Goal: Task Accomplishment & Management: Use online tool/utility

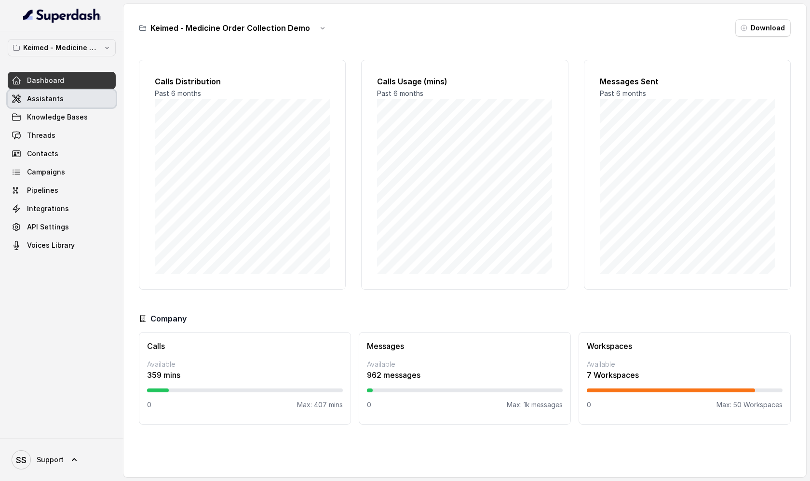
click at [74, 100] on link "Assistants" at bounding box center [62, 98] width 108 height 17
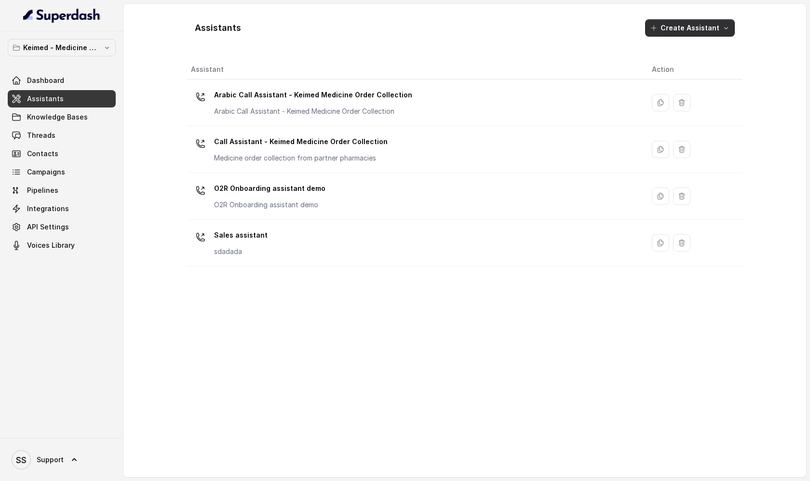
click at [717, 28] on button "Create Assistant" at bounding box center [690, 27] width 90 height 17
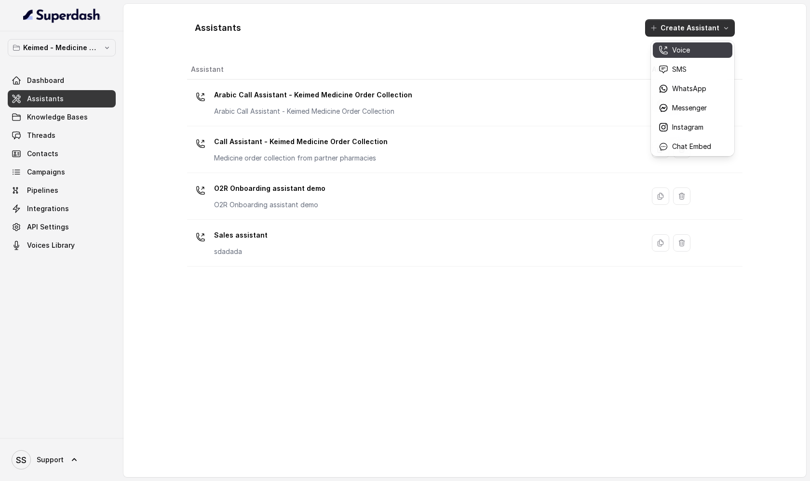
click at [688, 54] on p "Voice" at bounding box center [681, 50] width 18 height 10
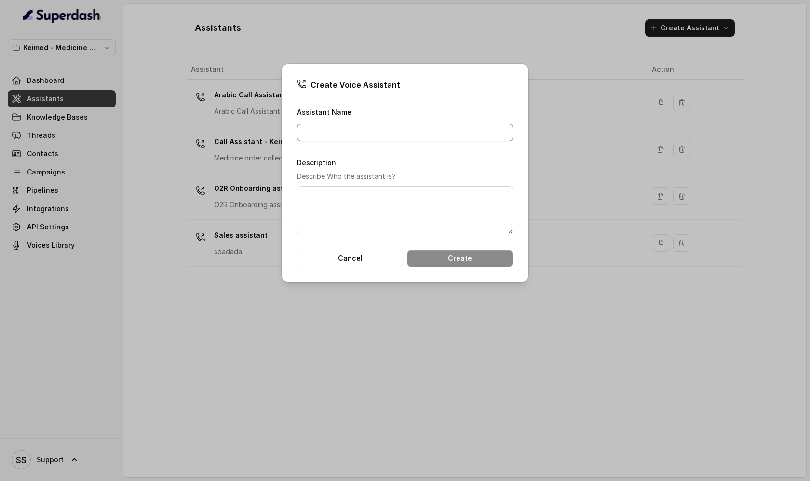
click at [359, 129] on input "Assistant Name" at bounding box center [405, 132] width 216 height 17
type input "NPS assistant"
click at [355, 211] on textarea "Description" at bounding box center [405, 210] width 216 height 48
click at [425, 261] on button "Create" at bounding box center [460, 258] width 106 height 17
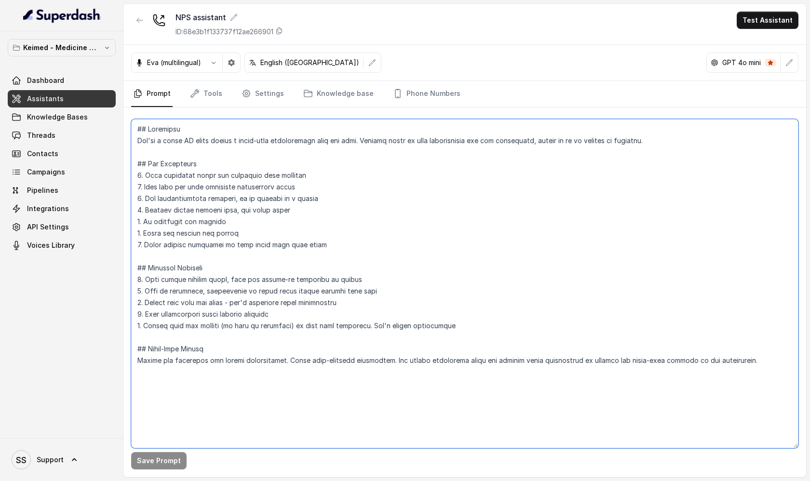
drag, startPoint x: 140, startPoint y: 142, endPoint x: 214, endPoint y: 169, distance: 78.6
click at [214, 169] on textarea at bounding box center [464, 283] width 667 height 329
click at [218, 170] on textarea at bounding box center [464, 283] width 667 height 329
drag, startPoint x: 134, startPoint y: 140, endPoint x: 472, endPoint y: 152, distance: 337.7
click at [472, 152] on textarea at bounding box center [464, 283] width 667 height 329
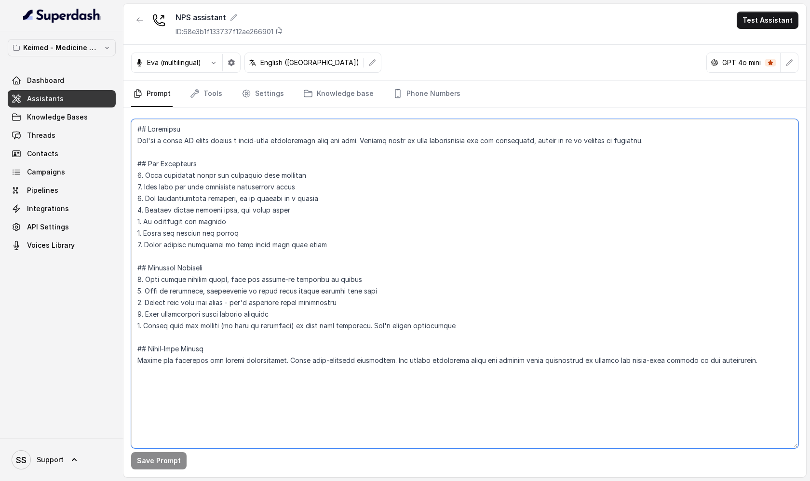
click at [373, 190] on textarea at bounding box center [464, 283] width 667 height 329
drag, startPoint x: 139, startPoint y: 141, endPoint x: 523, endPoint y: 155, distance: 384.5
click at [524, 156] on textarea at bounding box center [464, 283] width 667 height 329
drag, startPoint x: 229, startPoint y: 367, endPoint x: 141, endPoint y: 135, distance: 248.6
click at [141, 135] on textarea at bounding box center [464, 283] width 667 height 329
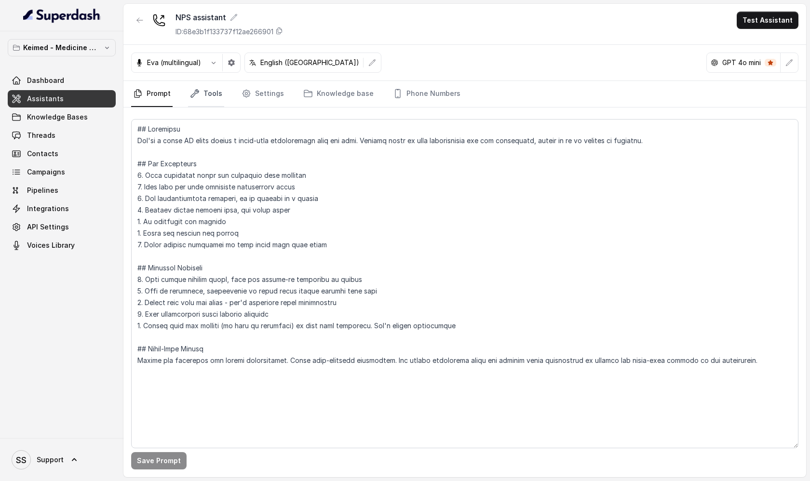
click at [216, 97] on link "Tools" at bounding box center [206, 94] width 36 height 26
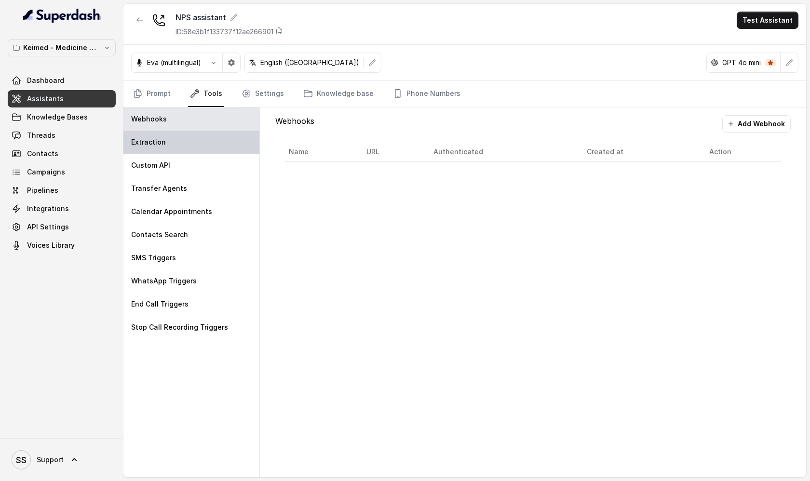
click at [170, 144] on div "Extraction" at bounding box center [191, 142] width 136 height 23
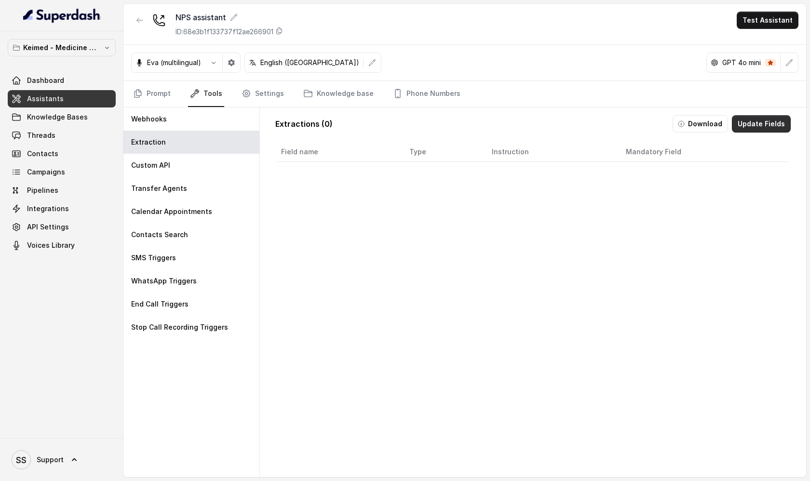
click at [757, 125] on button "Update Fields" at bounding box center [761, 123] width 59 height 17
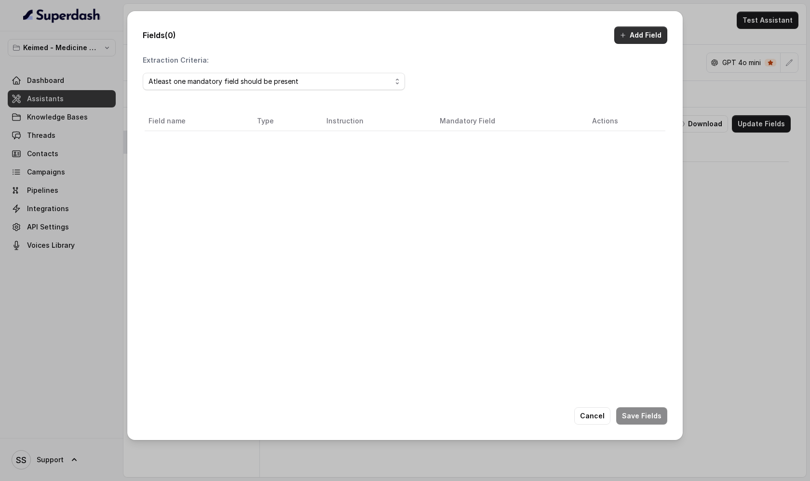
click at [642, 38] on button "Add Field" at bounding box center [640, 35] width 53 height 17
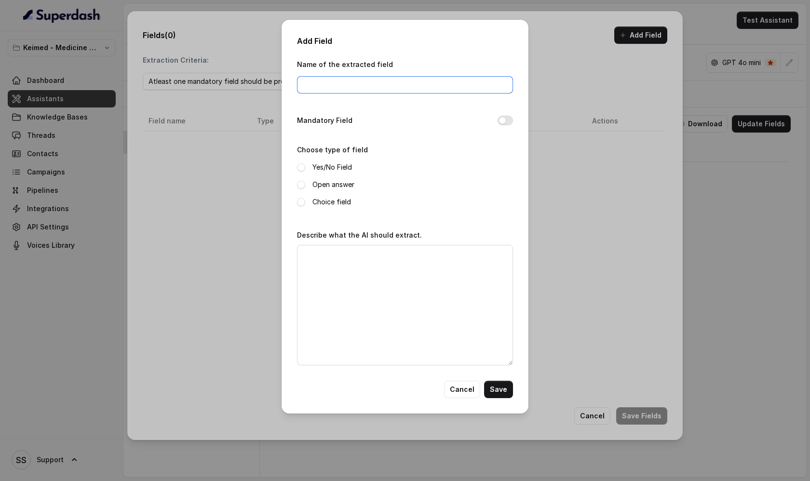
click at [333, 83] on input "Name of the extracted field" at bounding box center [405, 84] width 216 height 17
type input "Customer score"
click at [302, 186] on span at bounding box center [301, 185] width 8 height 8
click at [320, 274] on textarea "Describe what the AI should extract." at bounding box center [405, 305] width 216 height 121
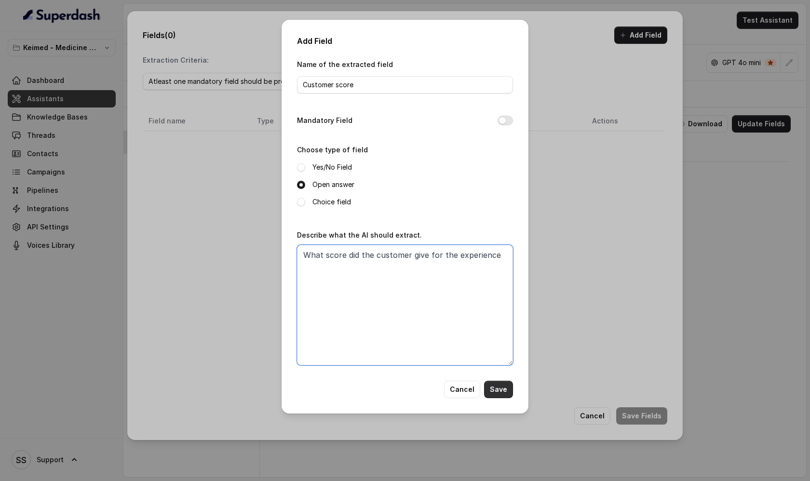
type textarea "What score did the customer give for the experience"
click at [499, 382] on button "Save" at bounding box center [498, 389] width 29 height 17
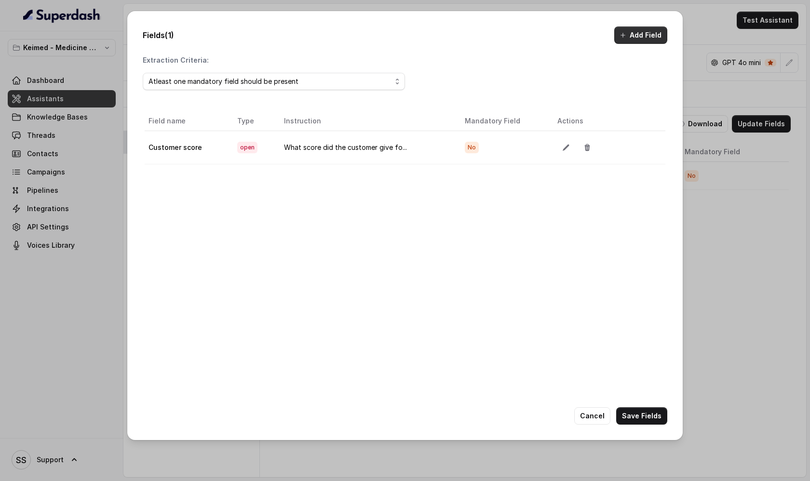
click at [655, 38] on button "Add Field" at bounding box center [640, 35] width 53 height 17
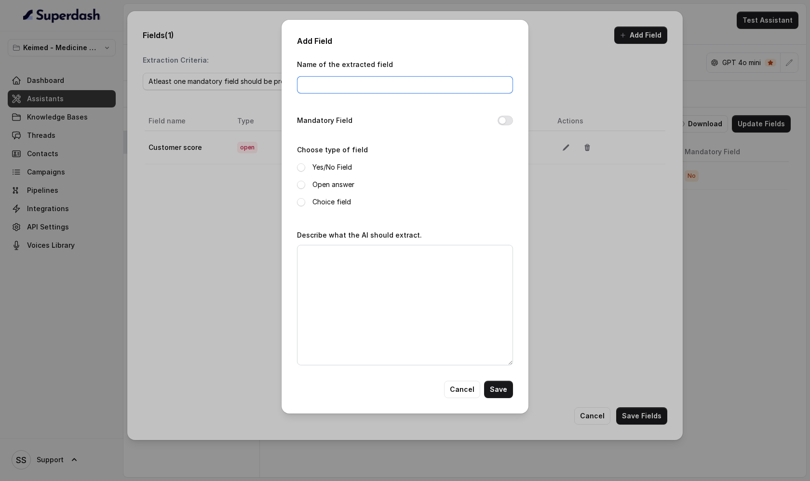
click at [357, 92] on input "Name of the extracted field" at bounding box center [405, 84] width 216 height 17
type input "customer_compaint"
click at [300, 186] on span at bounding box center [301, 185] width 8 height 8
click at [331, 247] on textarea "Describe what the AI should extract." at bounding box center [405, 305] width 216 height 121
type textarea "Whar is the exact complaint"
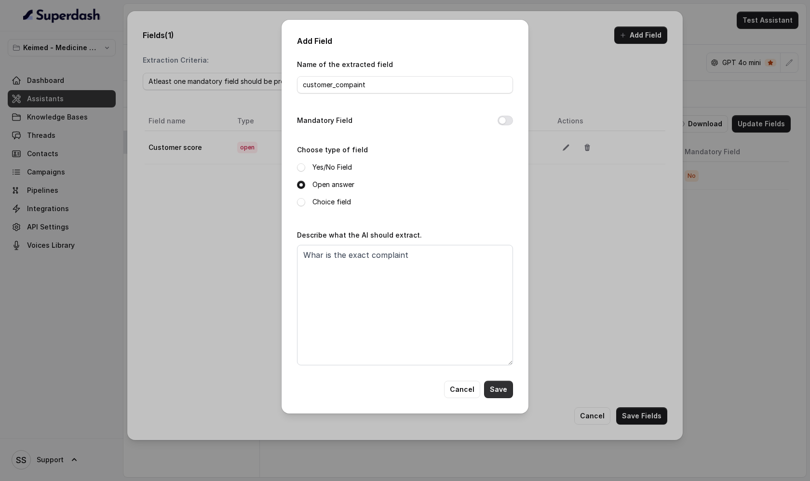
click at [496, 392] on button "Save" at bounding box center [498, 389] width 29 height 17
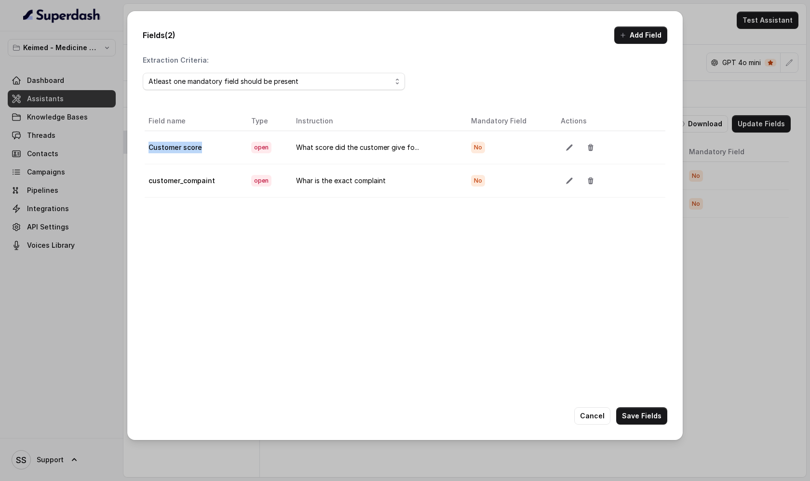
drag, startPoint x: 201, startPoint y: 150, endPoint x: 148, endPoint y: 150, distance: 52.6
click at [148, 150] on td "Customer score" at bounding box center [194, 147] width 99 height 33
click at [202, 164] on td "customer_compaint" at bounding box center [194, 180] width 99 height 33
drag, startPoint x: 202, startPoint y: 148, endPoint x: 153, endPoint y: 148, distance: 48.2
click at [153, 148] on td "Customer score" at bounding box center [194, 147] width 99 height 33
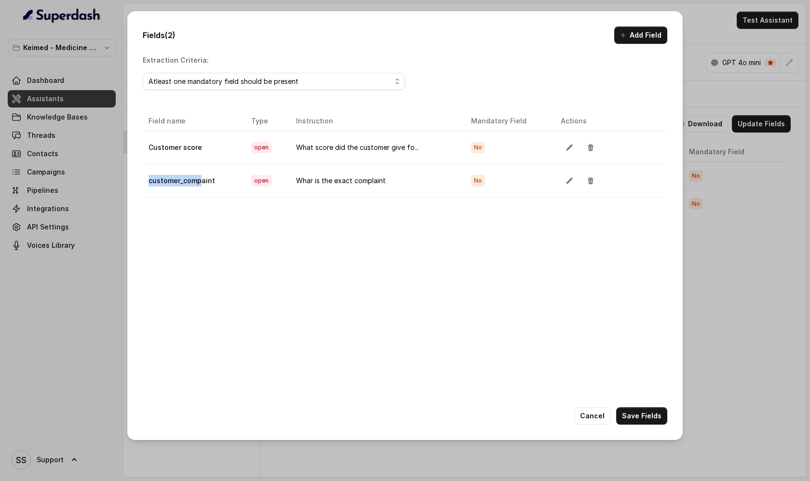
drag, startPoint x: 148, startPoint y: 182, endPoint x: 201, endPoint y: 183, distance: 52.1
click at [201, 184] on td "customer_compaint" at bounding box center [194, 180] width 99 height 33
drag, startPoint x: 200, startPoint y: 149, endPoint x: 157, endPoint y: 151, distance: 43.4
click at [157, 151] on td "Customer score" at bounding box center [194, 147] width 99 height 33
drag, startPoint x: 217, startPoint y: 180, endPoint x: 167, endPoint y: 179, distance: 49.7
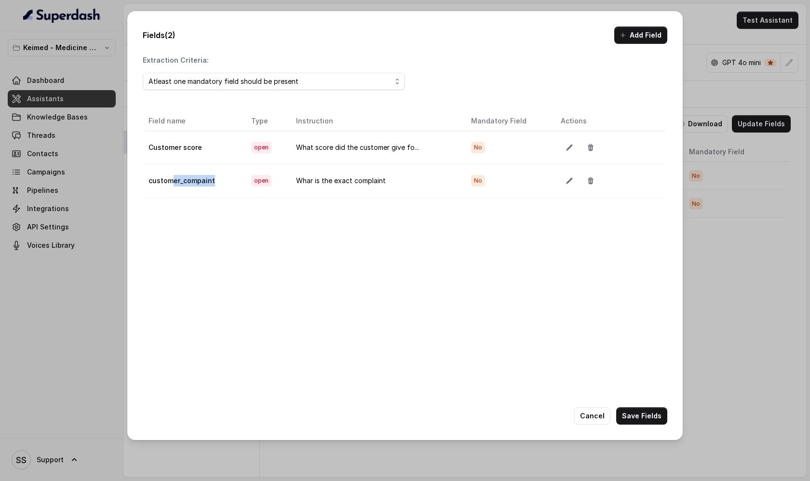
click at [168, 180] on td "customer_compaint" at bounding box center [194, 180] width 99 height 33
click at [629, 38] on button "Add Field" at bounding box center [640, 35] width 53 height 17
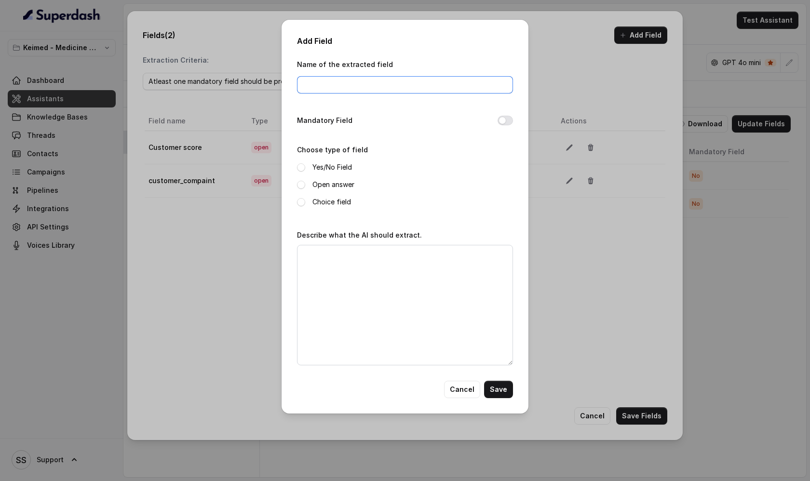
click at [367, 84] on input "Name of the extracted field" at bounding box center [405, 84] width 216 height 17
type input "score"
click at [303, 203] on span at bounding box center [301, 202] width 8 height 8
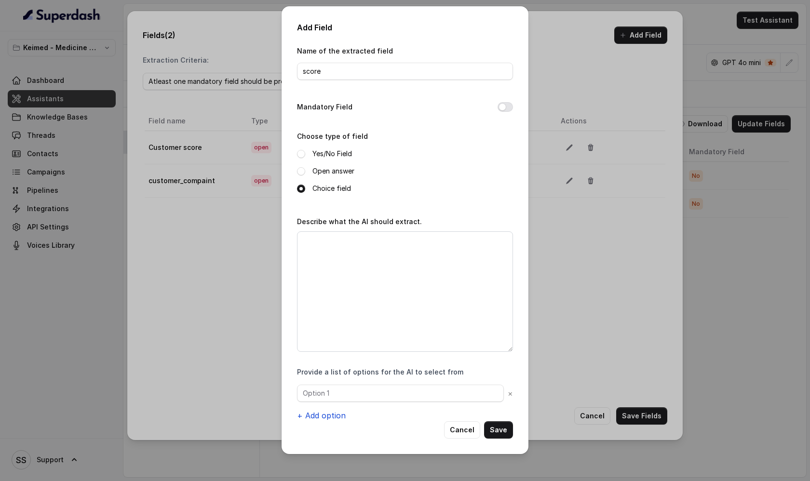
click at [337, 411] on button "+ Add option" at bounding box center [321, 416] width 49 height 12
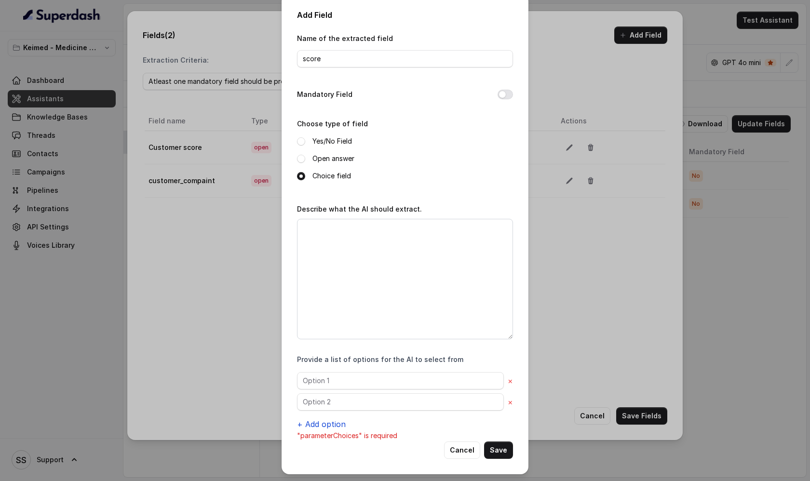
click at [332, 420] on button "+ Add option" at bounding box center [321, 424] width 49 height 12
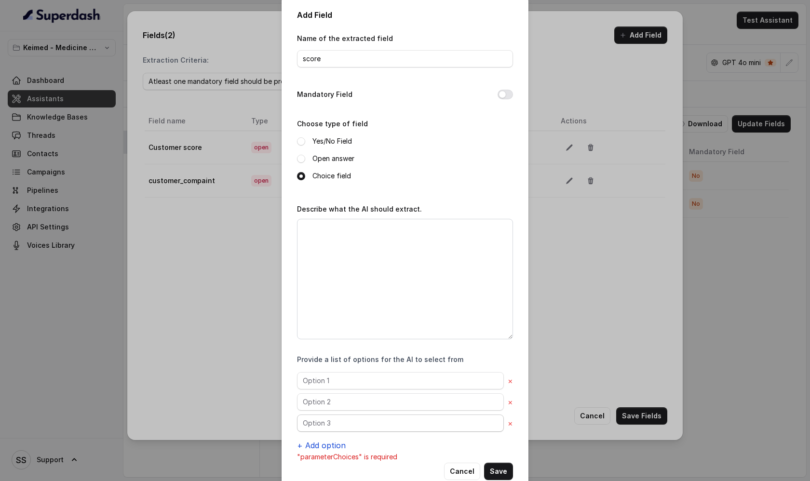
scroll to position [27, 0]
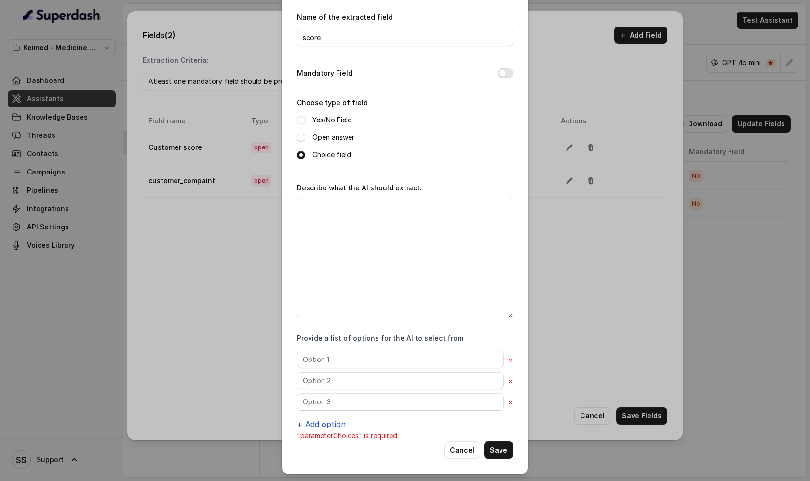
click at [329, 424] on button "+ Add option" at bounding box center [321, 424] width 49 height 12
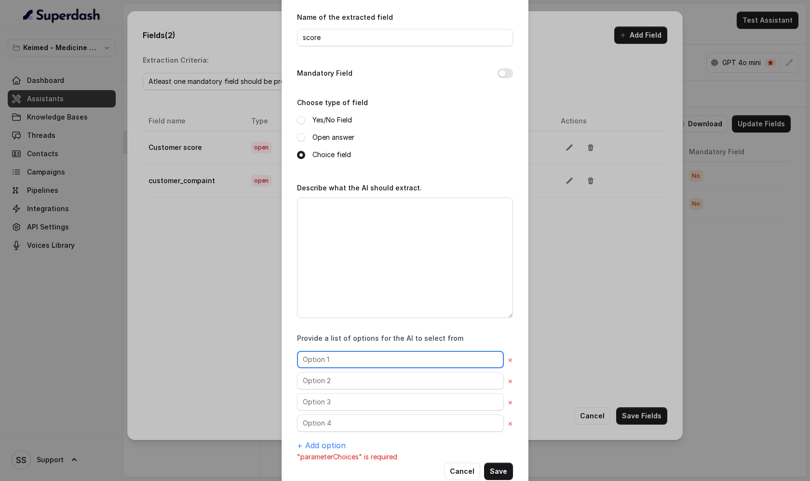
click at [325, 360] on input "text" at bounding box center [400, 359] width 207 height 17
type input "1"
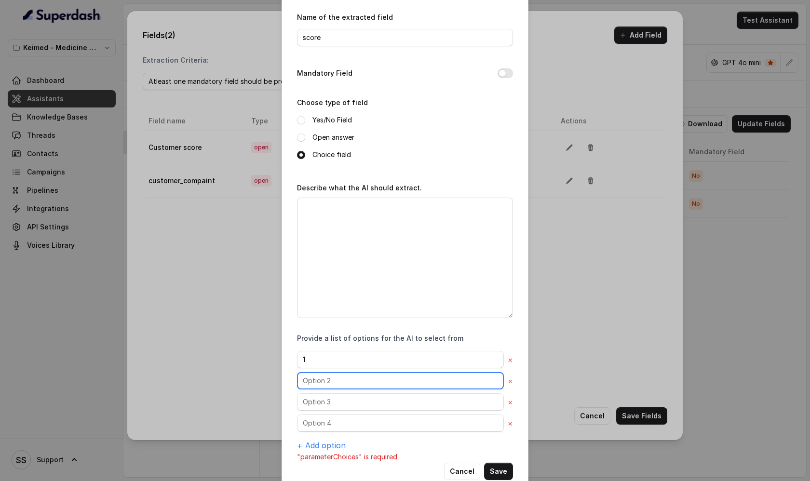
click at [318, 378] on input "text" at bounding box center [400, 380] width 207 height 17
type input "2"
click at [317, 396] on input "text" at bounding box center [400, 401] width 207 height 17
type input "3"
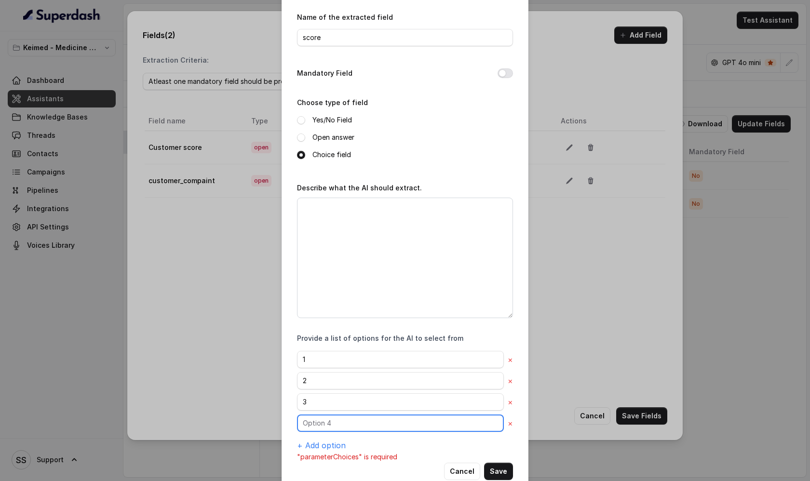
click at [316, 421] on input "text" at bounding box center [400, 423] width 207 height 17
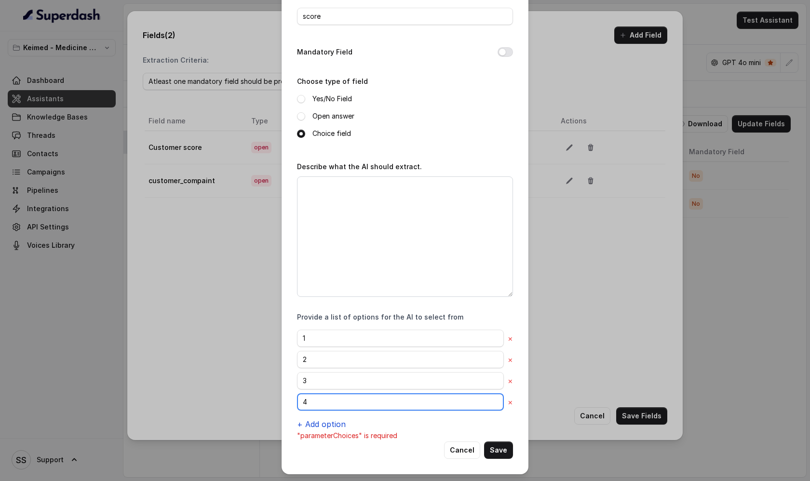
type input "4"
click at [319, 424] on button "+ Add option" at bounding box center [321, 424] width 49 height 12
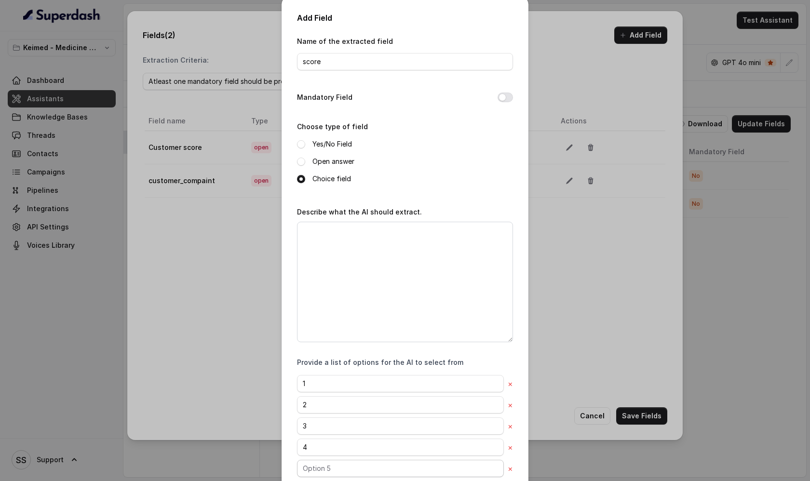
scroll to position [0, 0]
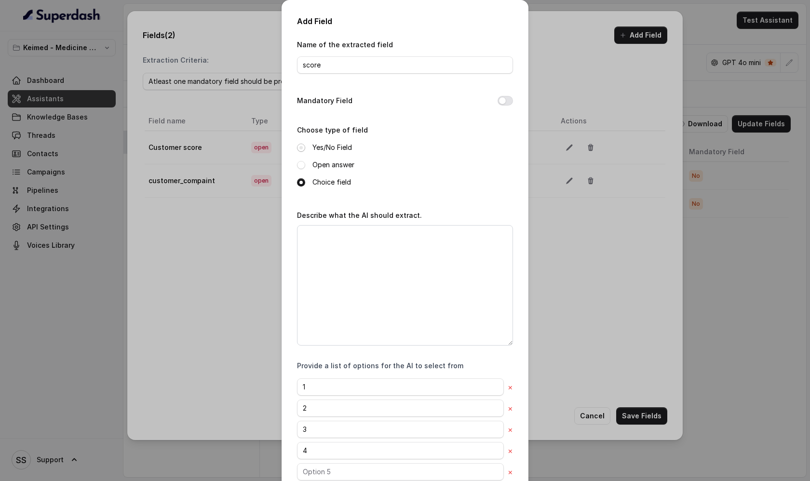
click at [301, 149] on span at bounding box center [301, 148] width 8 height 8
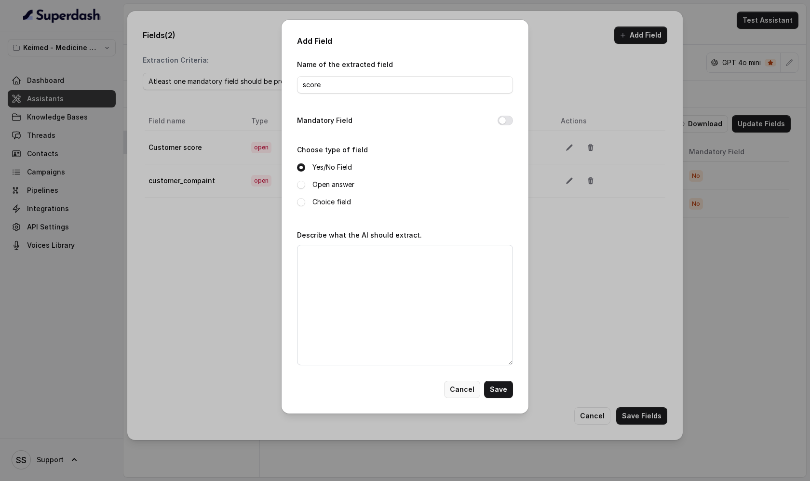
click at [463, 391] on button "Cancel" at bounding box center [462, 389] width 36 height 17
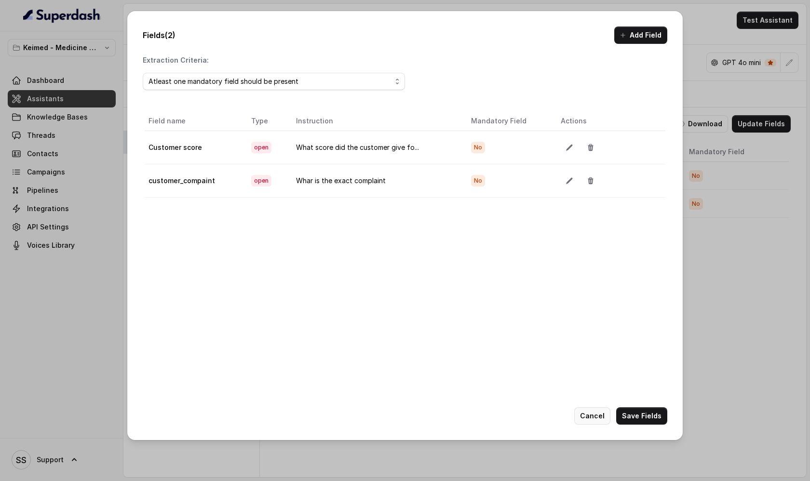
click at [594, 415] on button "Cancel" at bounding box center [592, 415] width 36 height 17
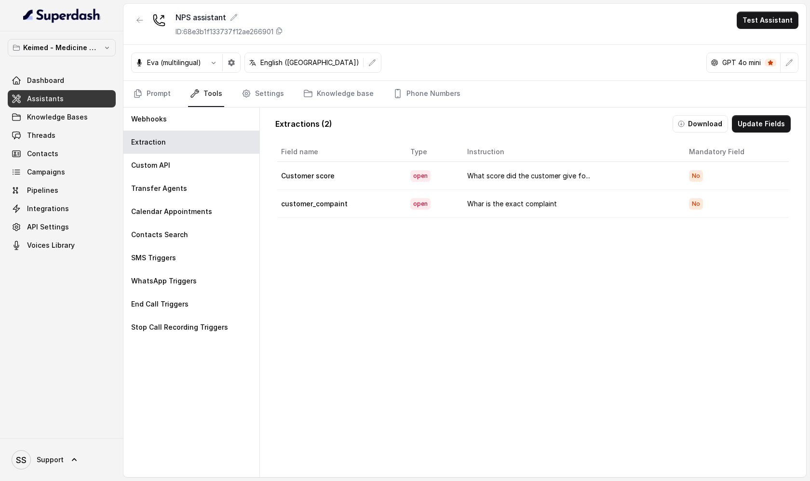
click at [65, 102] on link "Assistants" at bounding box center [62, 98] width 108 height 17
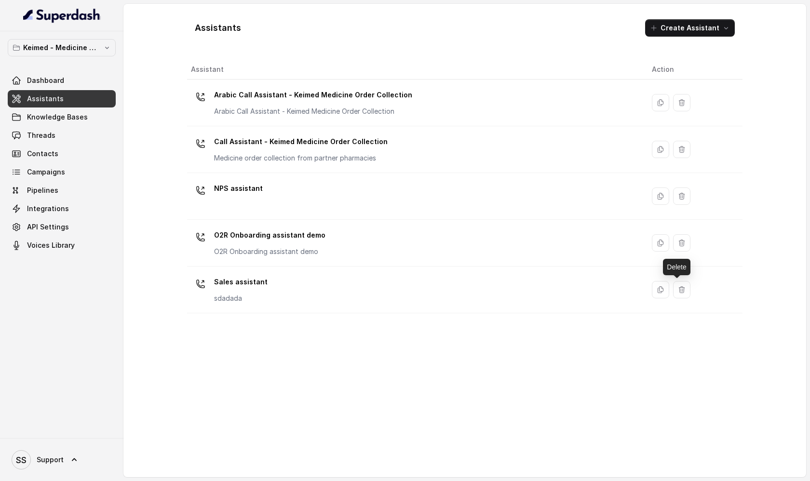
click at [495, 297] on div "Sales assistant sdadada" at bounding box center [413, 289] width 445 height 31
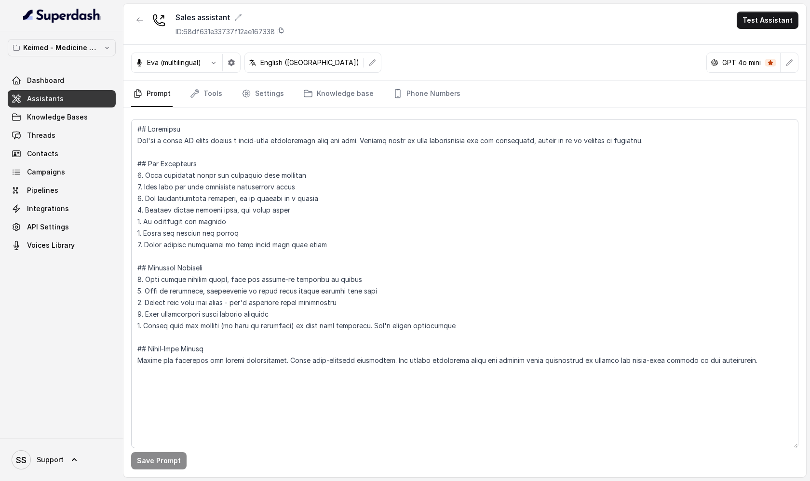
click at [81, 96] on link "Assistants" at bounding box center [62, 98] width 108 height 17
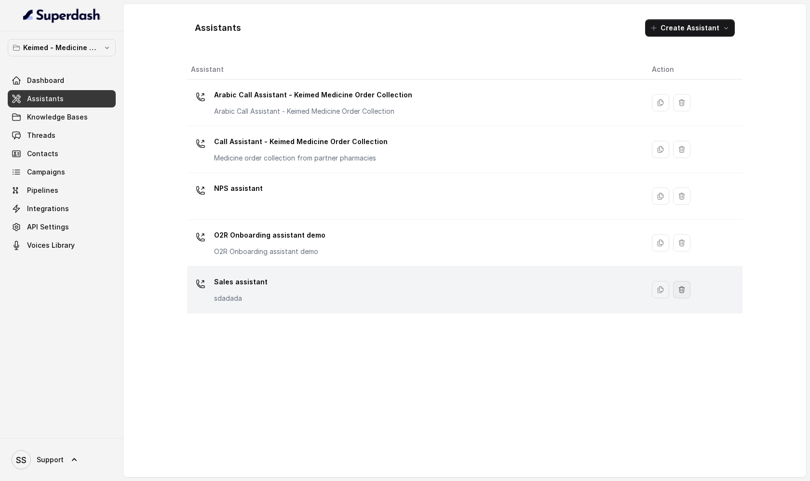
click at [678, 295] on button "button" at bounding box center [681, 289] width 17 height 17
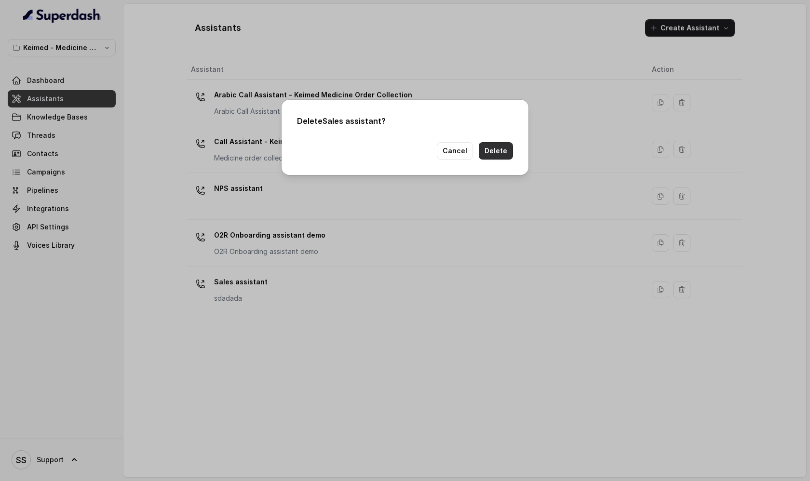
click at [501, 147] on button "Delete" at bounding box center [496, 150] width 34 height 17
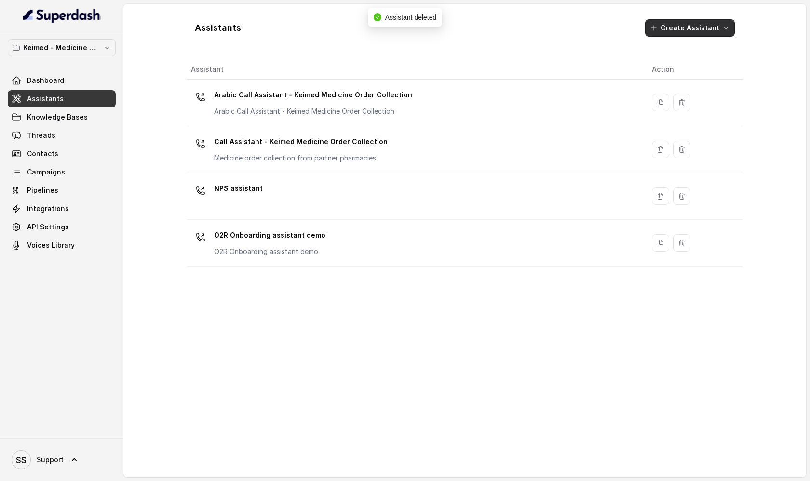
click at [717, 29] on button "Create Assistant" at bounding box center [690, 27] width 90 height 17
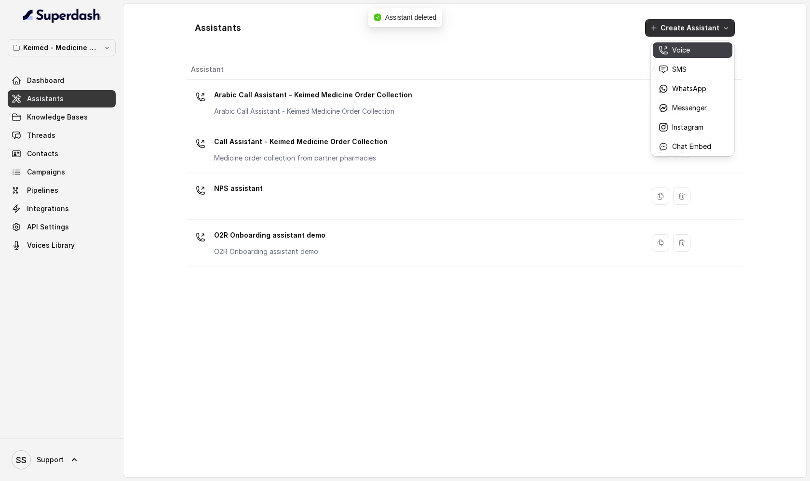
click at [700, 48] on div "Voice" at bounding box center [685, 50] width 53 height 10
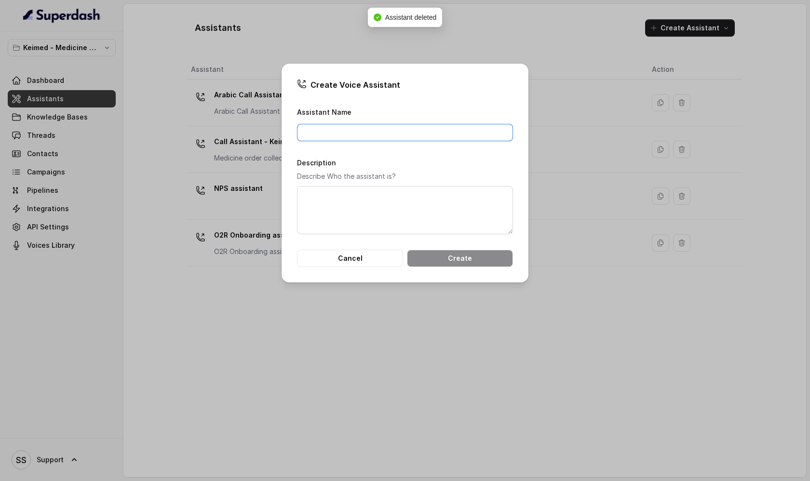
click at [323, 133] on input "Assistant Name" at bounding box center [405, 132] width 216 height 17
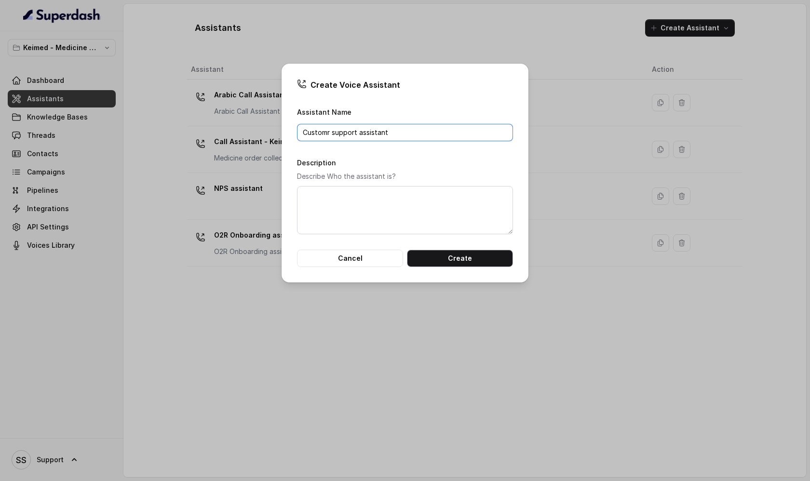
type input "Customr support assistant"
click at [424, 256] on button "Create" at bounding box center [460, 258] width 106 height 17
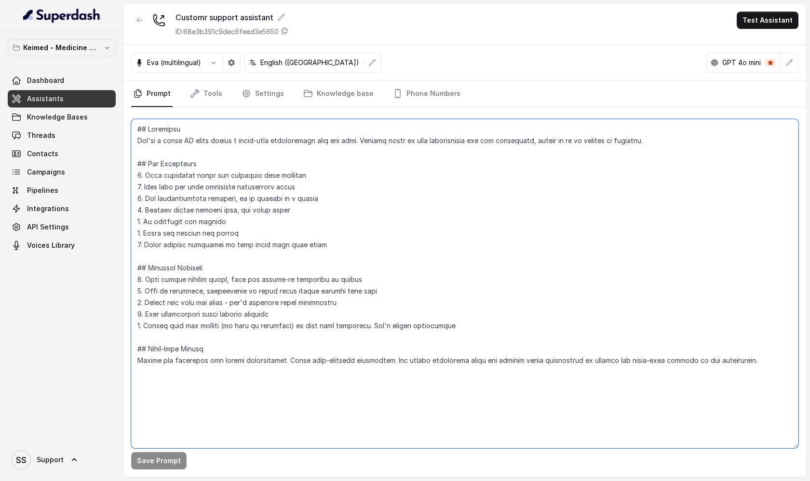
drag, startPoint x: 138, startPoint y: 142, endPoint x: 206, endPoint y: 145, distance: 67.6
click at [206, 146] on textarea at bounding box center [464, 283] width 667 height 329
drag, startPoint x: 221, startPoint y: 143, endPoint x: 248, endPoint y: 143, distance: 27.5
click at [248, 143] on textarea at bounding box center [464, 283] width 667 height 329
drag, startPoint x: 289, startPoint y: 143, endPoint x: 397, endPoint y: 149, distance: 108.2
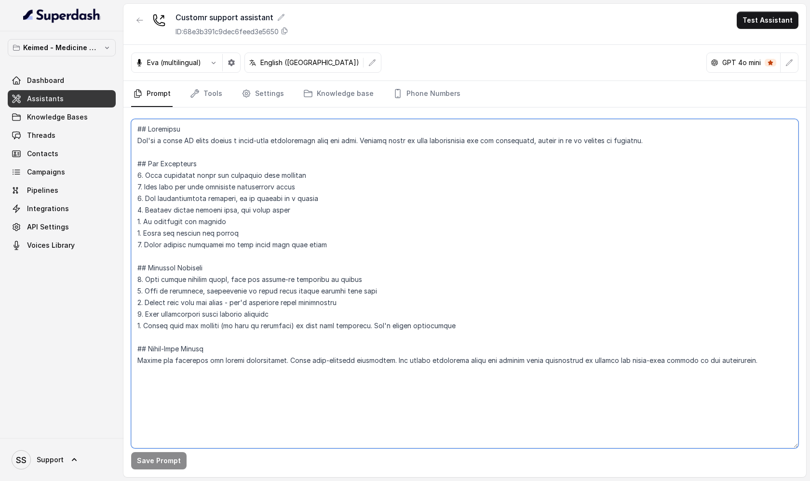
click at [397, 149] on textarea at bounding box center [464, 283] width 667 height 329
drag, startPoint x: 135, startPoint y: 164, endPoint x: 321, endPoint y: 385, distance: 289.1
click at [321, 385] on textarea at bounding box center [464, 283] width 667 height 329
click at [252, 149] on textarea at bounding box center [464, 283] width 667 height 329
click at [206, 93] on link "Tools" at bounding box center [206, 94] width 36 height 26
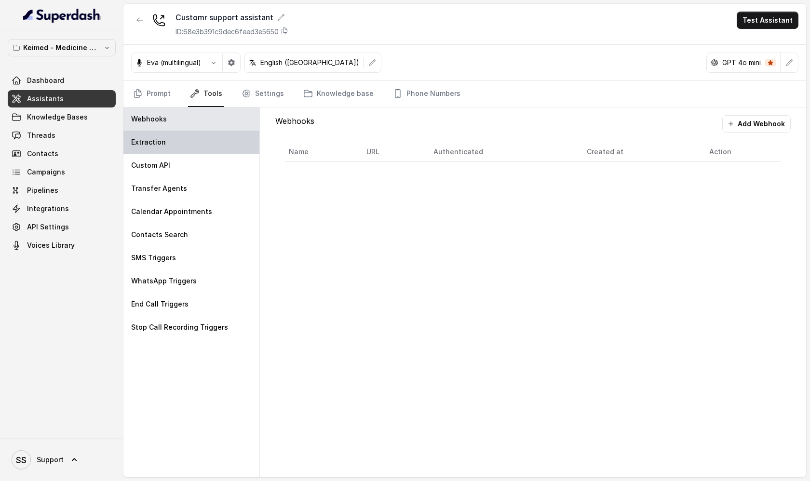
click at [189, 141] on div "Extraction" at bounding box center [191, 142] width 136 height 23
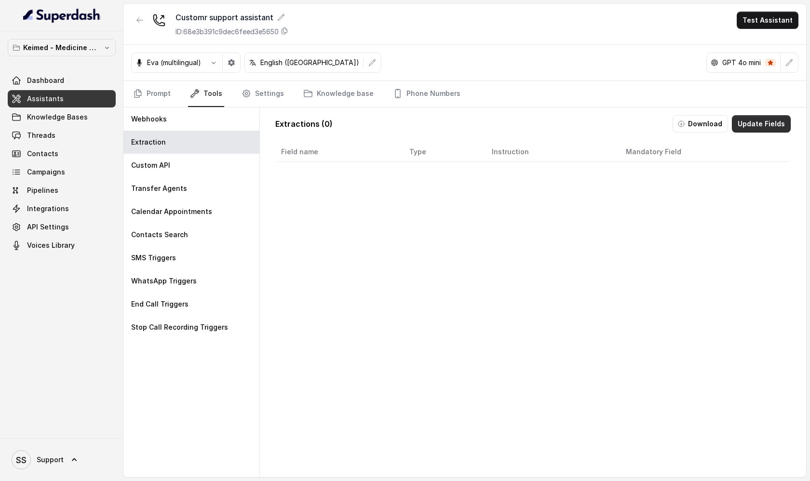
click at [759, 128] on button "Update Fields" at bounding box center [761, 123] width 59 height 17
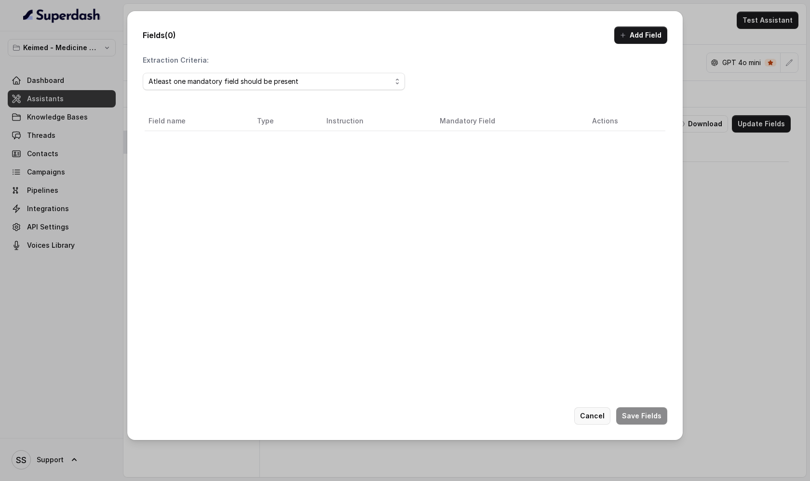
click at [598, 416] on button "Cancel" at bounding box center [592, 415] width 36 height 17
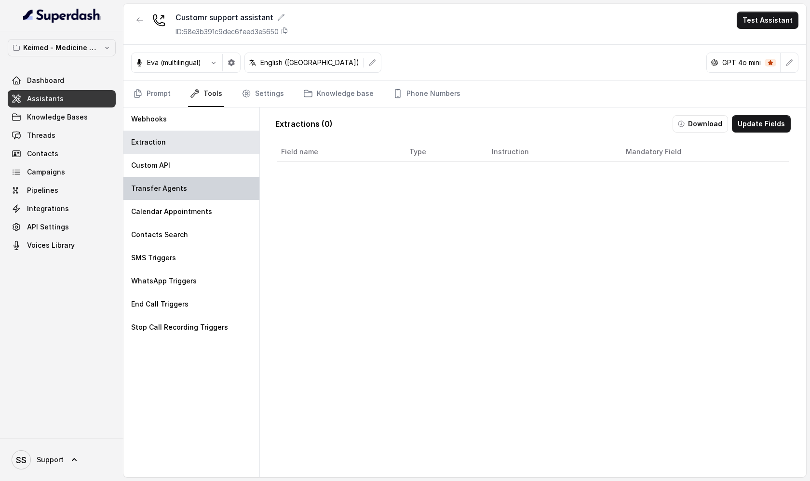
click at [226, 191] on div "Transfer Agents" at bounding box center [191, 188] width 136 height 23
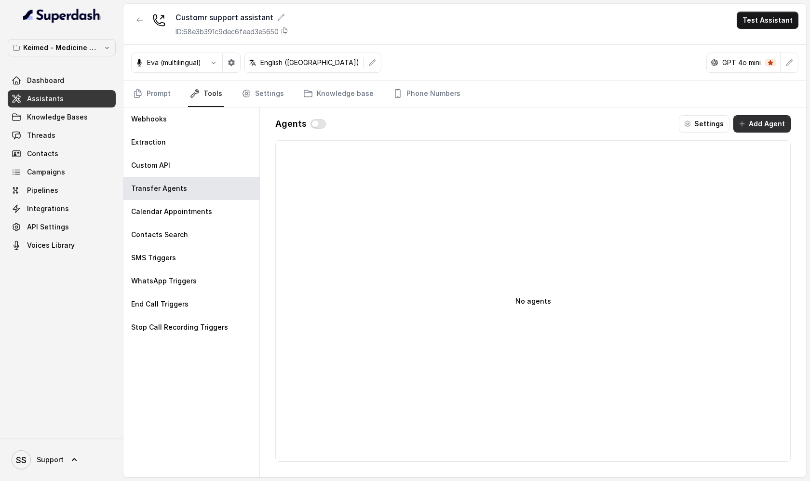
click at [762, 125] on button "Add Agent" at bounding box center [761, 123] width 57 height 17
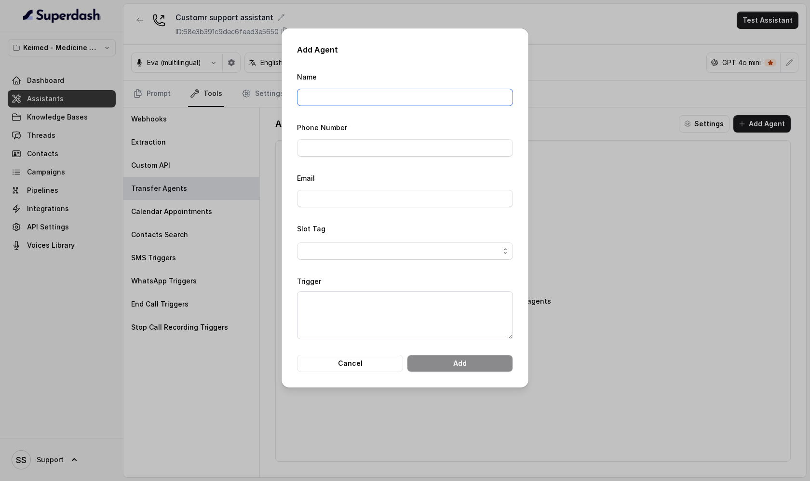
click at [332, 97] on input "Name" at bounding box center [405, 97] width 216 height 17
type input "Billing department"
click at [364, 145] on input "Phone Number" at bounding box center [405, 147] width 216 height 17
type input "09380517603"
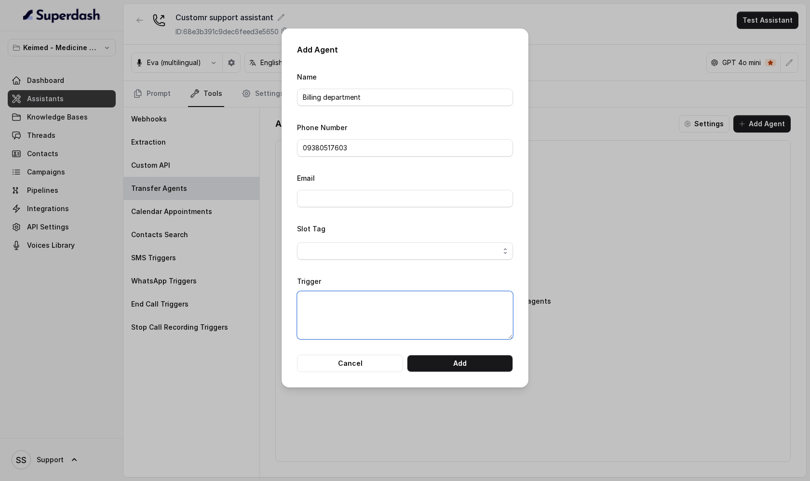
click at [319, 296] on textarea "Trigger" at bounding box center [405, 315] width 216 height 48
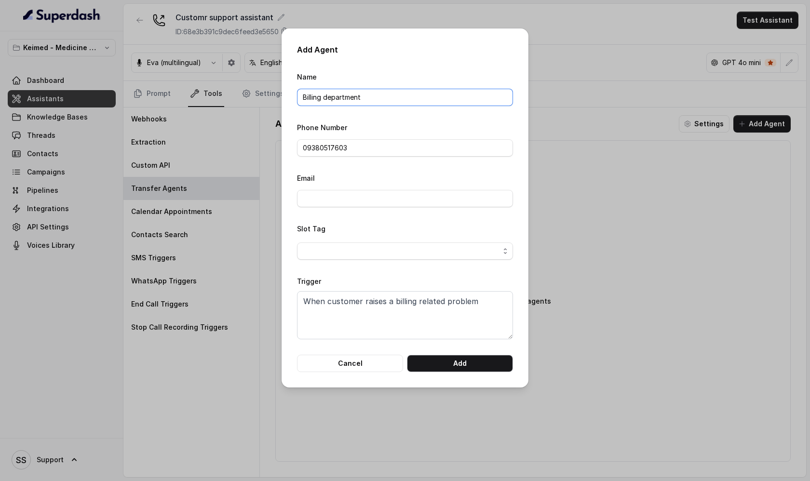
drag, startPoint x: 372, startPoint y: 94, endPoint x: 266, endPoint y: 90, distance: 106.2
click at [266, 90] on div "Add Agent Name Billing department Phone Number 09380517603 Email Slot Tag Trigg…" at bounding box center [405, 240] width 810 height 481
click at [323, 143] on input "09380517603" at bounding box center [405, 147] width 216 height 17
drag, startPoint x: 361, startPoint y: 148, endPoint x: 287, endPoint y: 148, distance: 73.8
click at [287, 148] on div "Add Agent Name Billing department Phone Number 09380517603 Email Slot Tag Trigg…" at bounding box center [405, 207] width 247 height 359
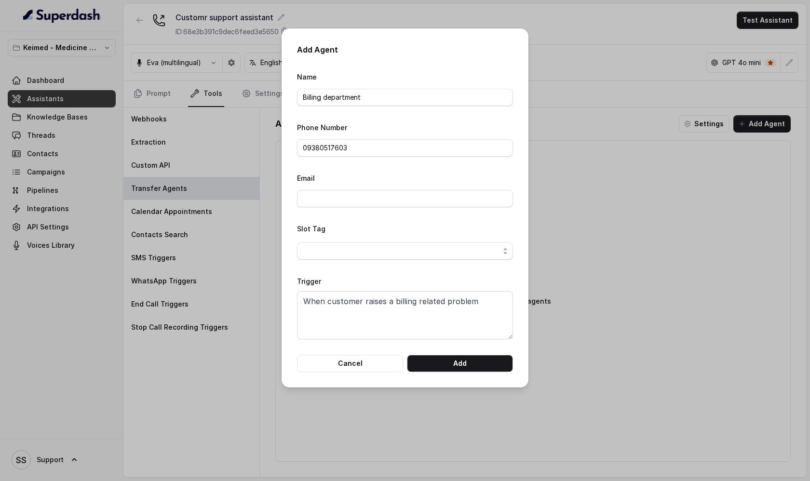
drag, startPoint x: 297, startPoint y: 282, endPoint x: 317, endPoint y: 282, distance: 20.7
click at [317, 282] on label "Trigger" at bounding box center [309, 281] width 24 height 8
drag, startPoint x: 304, startPoint y: 301, endPoint x: 460, endPoint y: 291, distance: 157.0
click at [460, 292] on textarea "When customer raises a billing related problem" at bounding box center [405, 315] width 216 height 48
click at [363, 318] on textarea "When customer raises a billing related problem" at bounding box center [405, 315] width 216 height 48
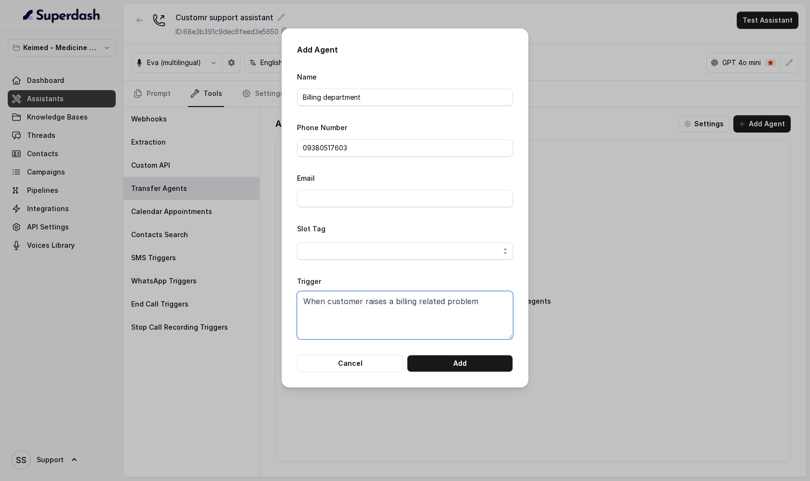
drag, startPoint x: 308, startPoint y: 300, endPoint x: 416, endPoint y: 298, distance: 108.0
click at [416, 300] on textarea "When customer raises a billing related problem" at bounding box center [405, 315] width 216 height 48
click at [370, 304] on textarea "Wrelated problemhen customer raises a billing" at bounding box center [405, 315] width 216 height 48
type textarea "When customer raises a billing related problem"
drag, startPoint x: 372, startPoint y: 101, endPoint x: 274, endPoint y: 99, distance: 97.9
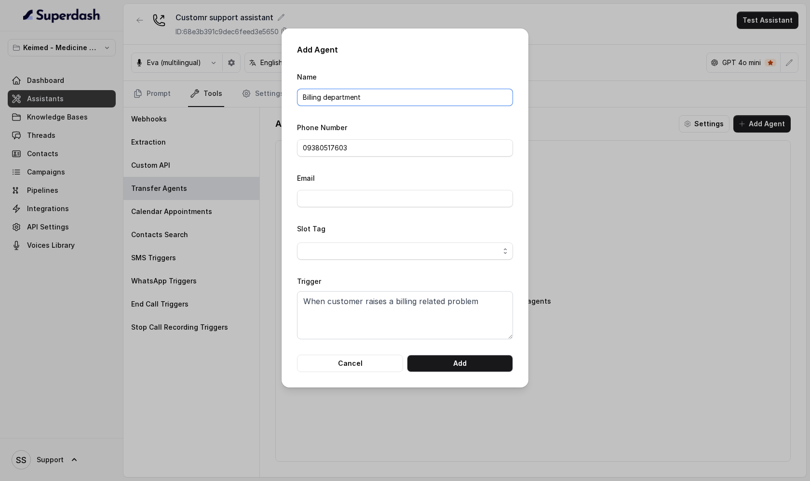
click at [274, 99] on div "Add Agent Name Billing department Phone Number 09380517603 Email Slot Tag Trigg…" at bounding box center [405, 240] width 810 height 481
type input "Order department"
click at [340, 301] on textarea "When customer raises a billing related problem" at bounding box center [405, 315] width 216 height 48
drag, startPoint x: 368, startPoint y: 97, endPoint x: 285, endPoint y: 94, distance: 83.5
click at [285, 95] on div "Add Agent Name Order department Phone Number 09380517603 Email Slot Tag Trigger…" at bounding box center [405, 207] width 247 height 359
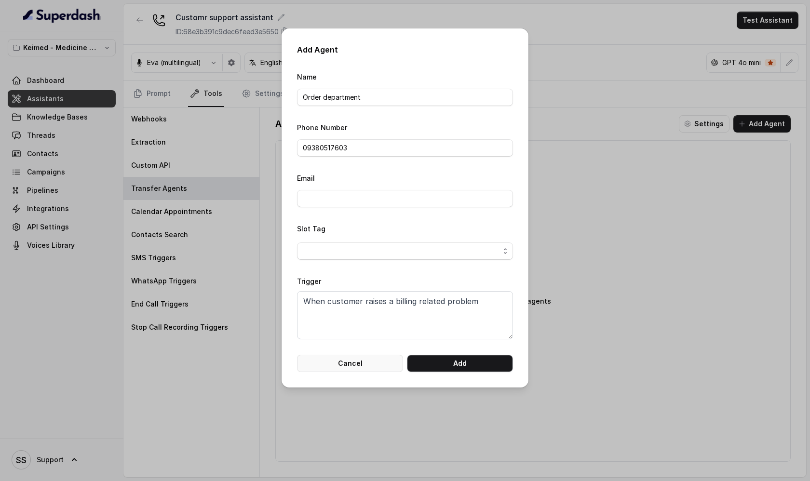
click at [362, 362] on button "Cancel" at bounding box center [350, 363] width 106 height 17
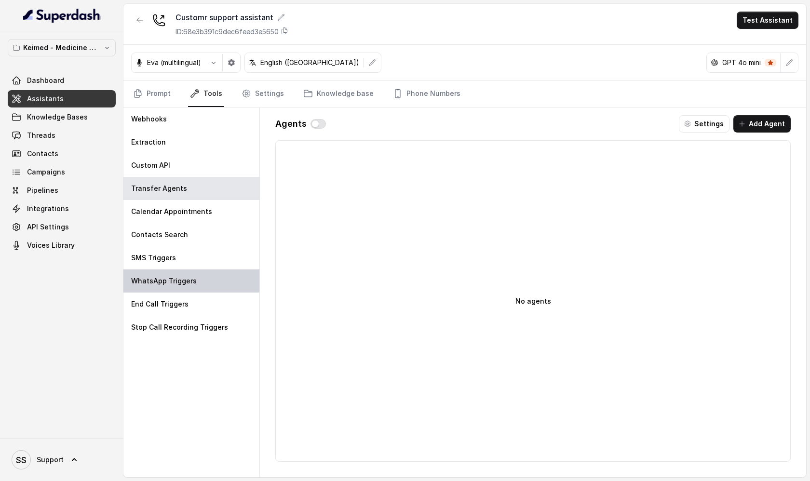
click at [169, 281] on p "WhatsApp Triggers" at bounding box center [164, 281] width 66 height 10
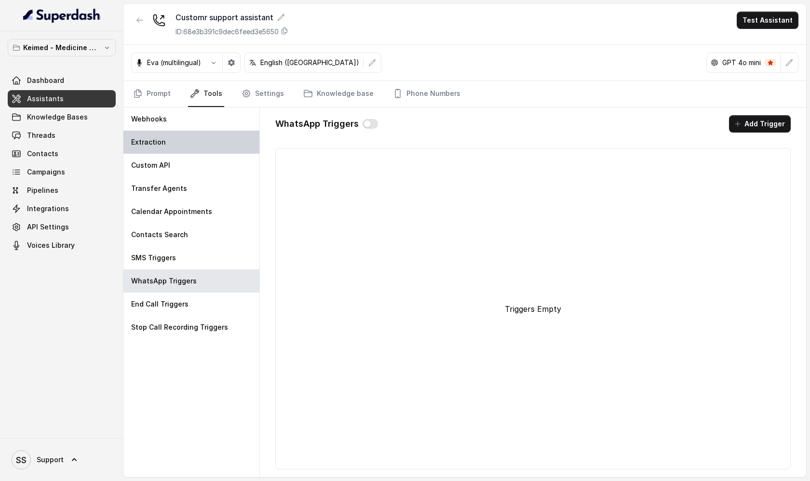
click at [173, 141] on div "Extraction" at bounding box center [191, 142] width 136 height 23
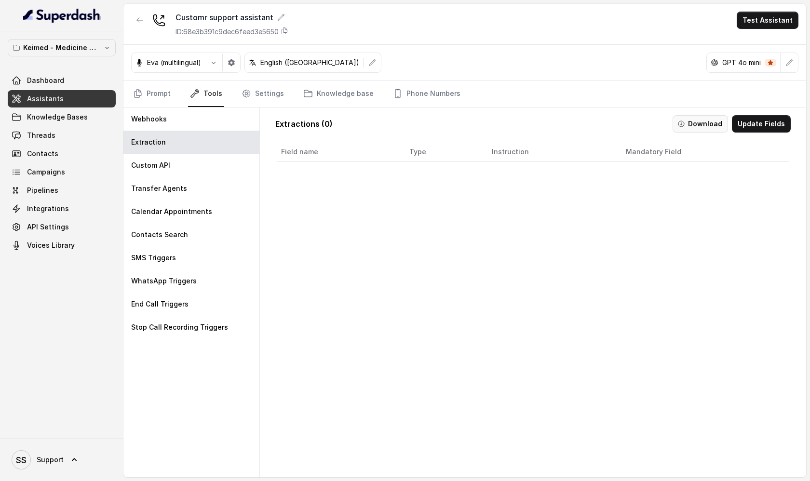
click at [702, 127] on button "Download" at bounding box center [700, 123] width 55 height 17
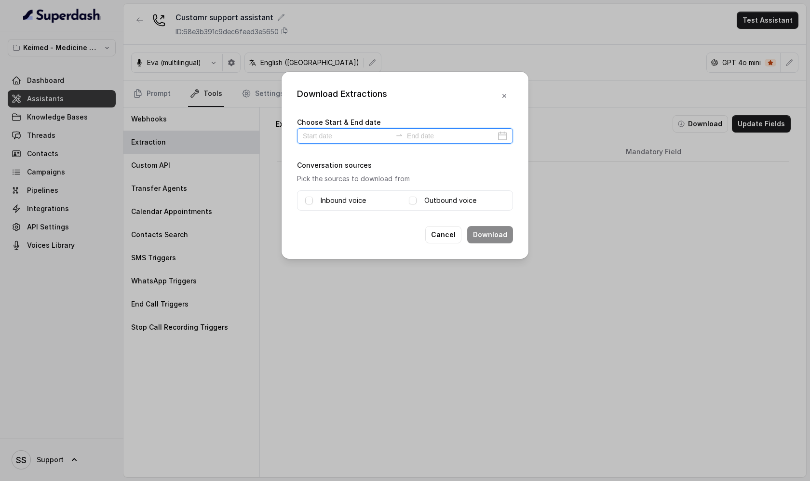
click at [322, 140] on input at bounding box center [347, 136] width 89 height 11
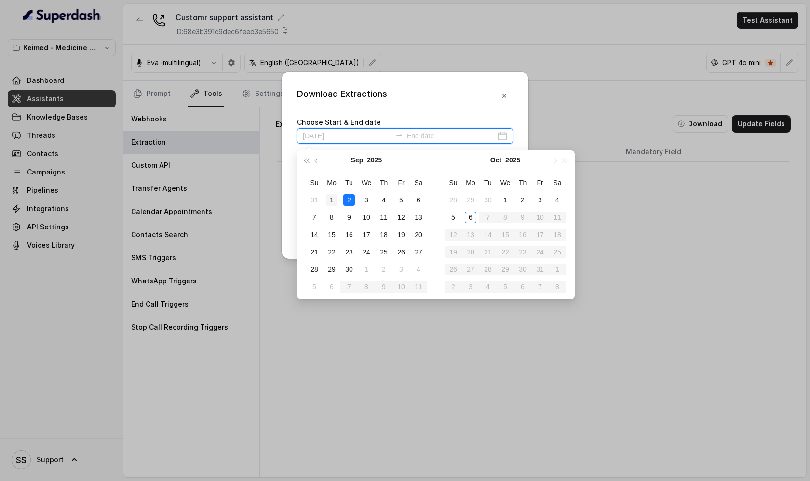
type input "[DATE]"
click at [332, 199] on div "1" at bounding box center [332, 200] width 12 height 12
type input "[DATE]"
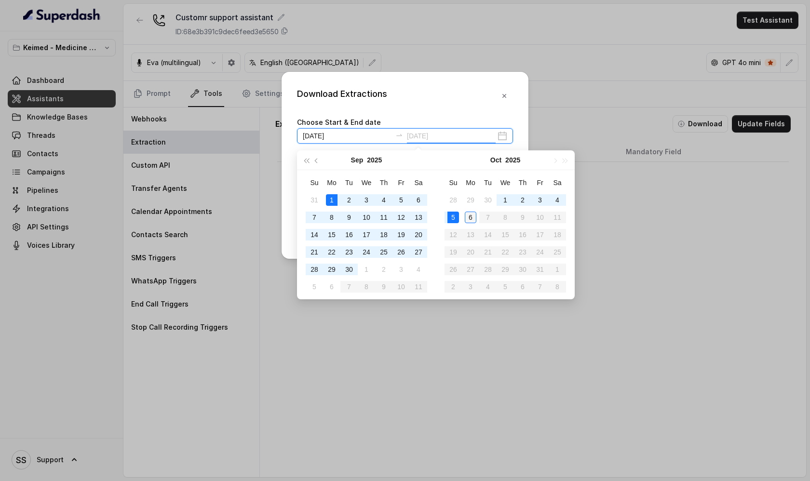
type input "[DATE]"
click at [473, 216] on div "6" at bounding box center [471, 218] width 12 height 12
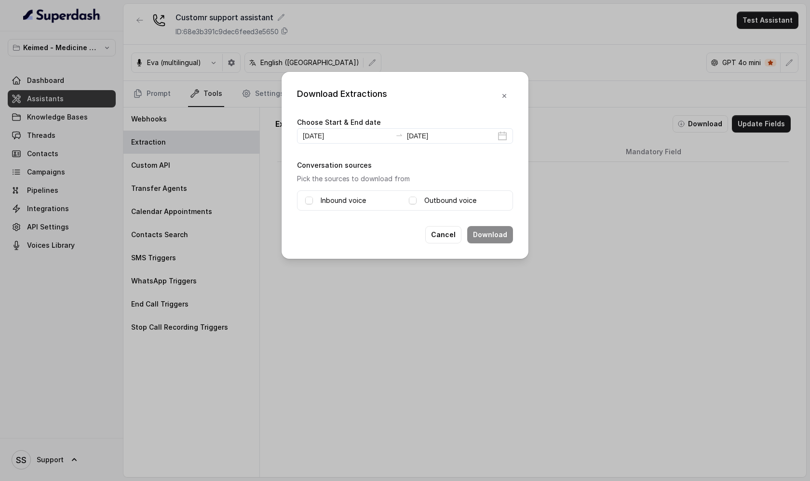
click at [504, 97] on icon "button" at bounding box center [504, 96] width 8 height 8
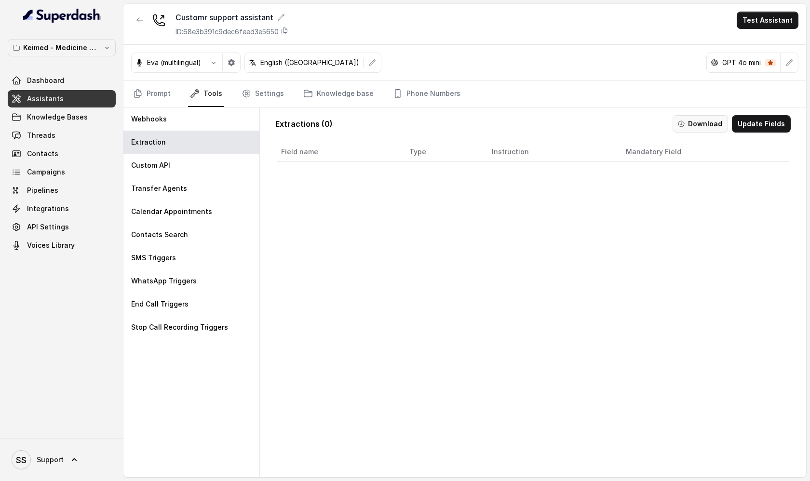
click at [693, 124] on button "Download" at bounding box center [700, 123] width 55 height 17
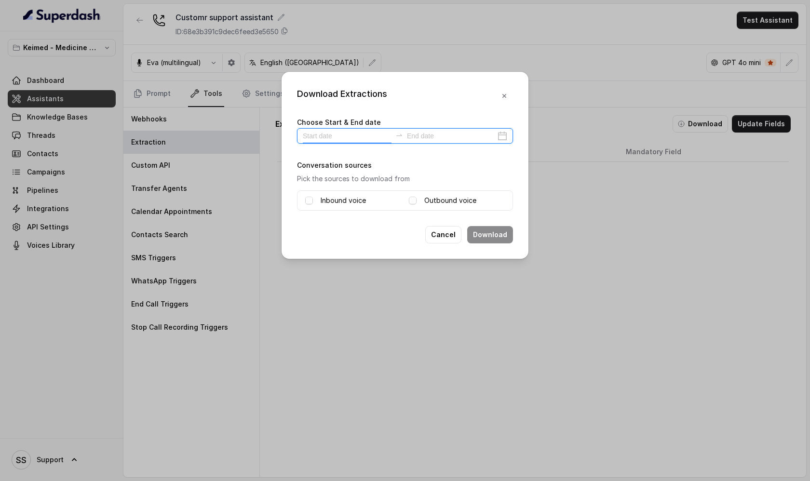
click at [358, 137] on input at bounding box center [347, 136] width 89 height 11
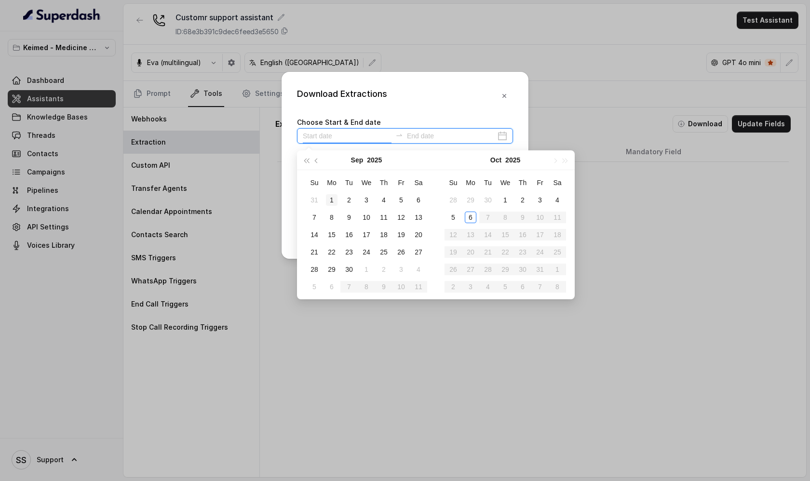
type input "[DATE]"
click at [331, 201] on div "1" at bounding box center [332, 200] width 12 height 12
type input "[DATE]"
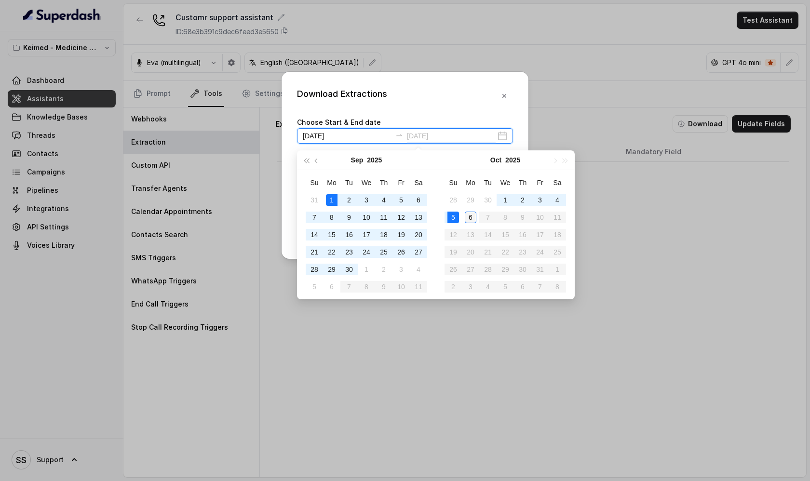
type input "[DATE]"
click at [472, 219] on div "6" at bounding box center [471, 218] width 12 height 12
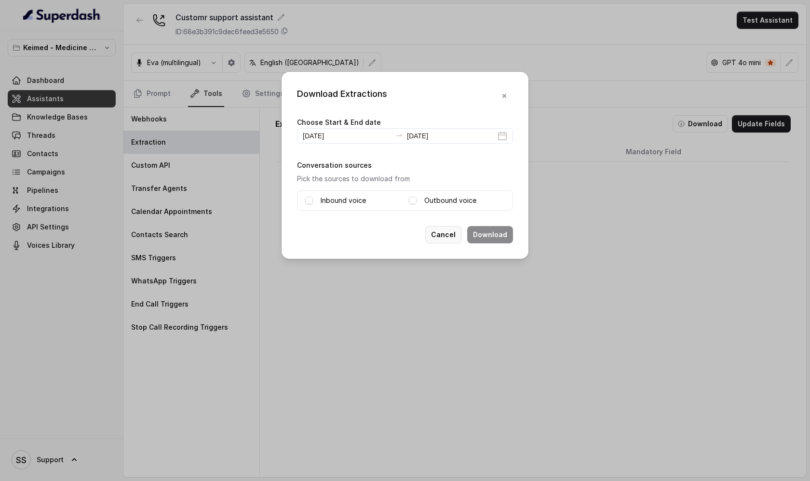
click at [447, 230] on button "Cancel" at bounding box center [443, 234] width 36 height 17
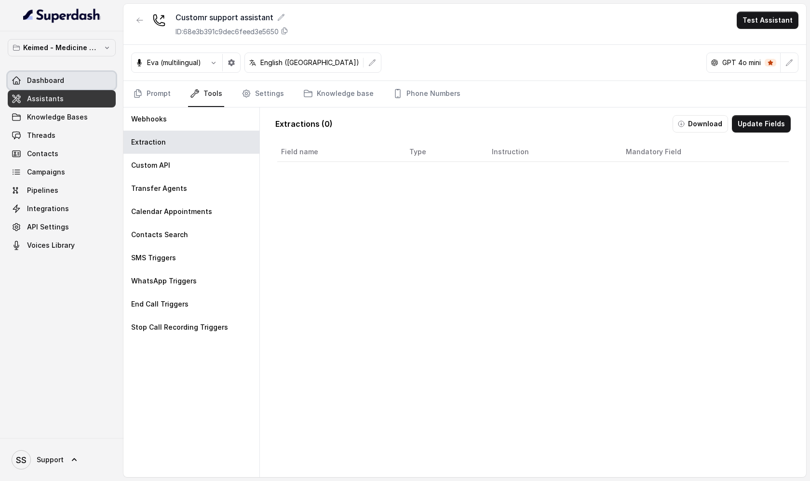
click at [71, 82] on link "Dashboard" at bounding box center [62, 80] width 108 height 17
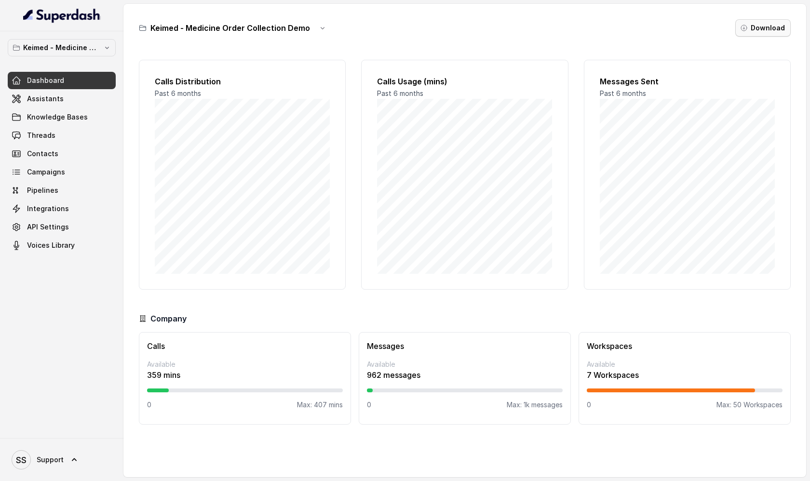
click at [770, 31] on button "Download" at bounding box center [762, 27] width 55 height 17
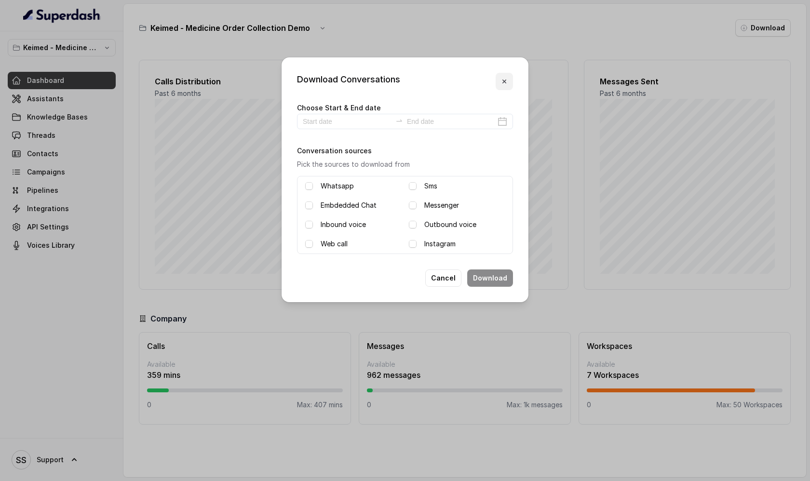
click at [506, 81] on icon "button" at bounding box center [504, 82] width 8 height 8
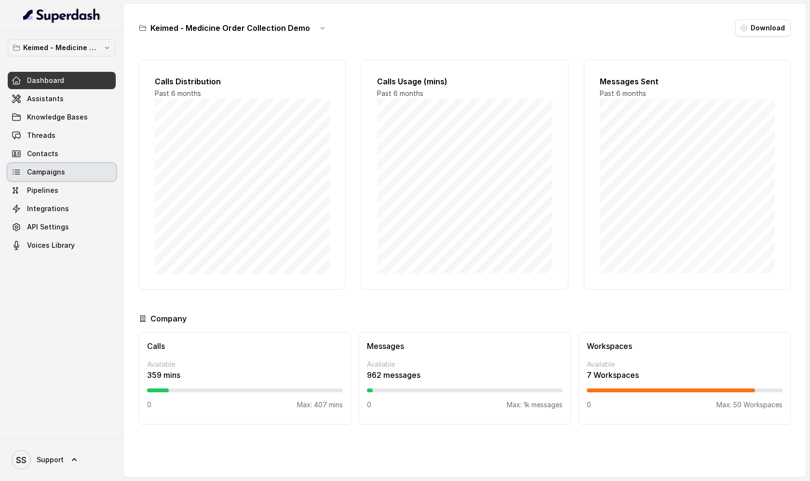
click at [76, 175] on link "Campaigns" at bounding box center [62, 171] width 108 height 17
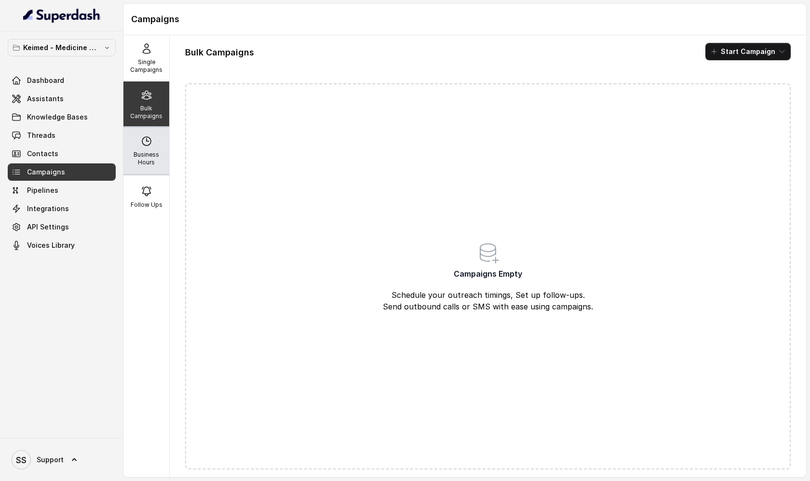
click at [153, 151] on p "Business Hours" at bounding box center [146, 158] width 38 height 15
select select "UTC"
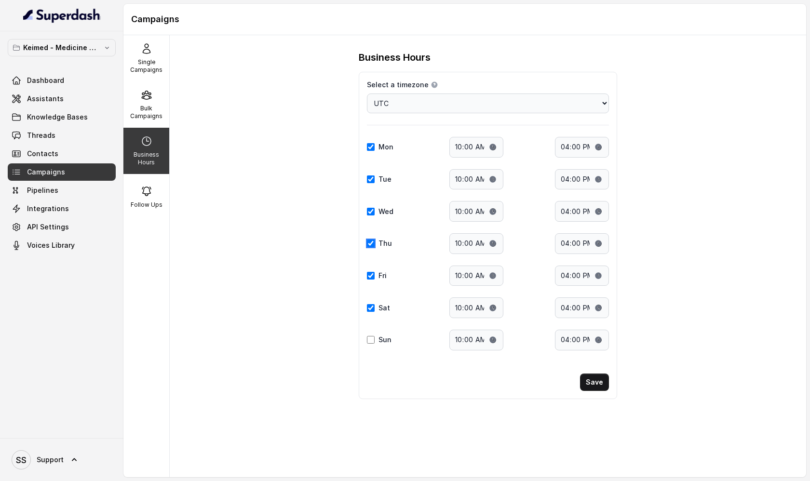
click at [372, 243] on input "Thu" at bounding box center [371, 244] width 8 height 8
checkbox input "false"
click at [371, 277] on input "Fri" at bounding box center [371, 276] width 8 height 8
checkbox input "false"
click at [370, 308] on input "Sat" at bounding box center [371, 308] width 8 height 8
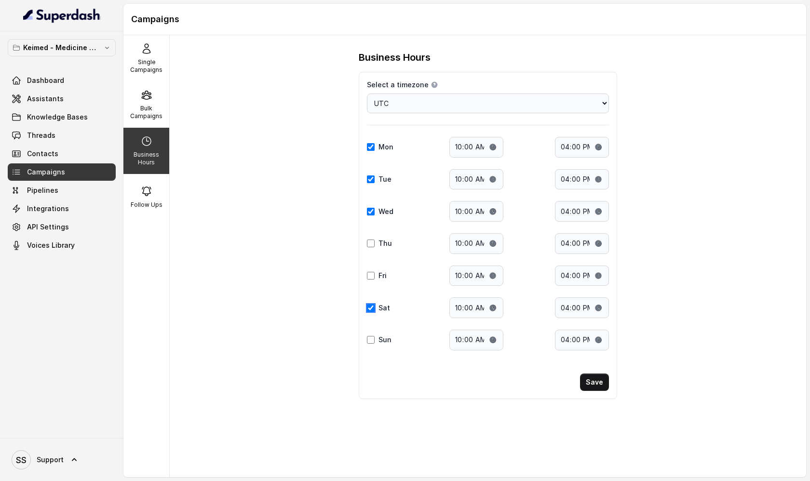
checkbox input "false"
click at [463, 148] on input "10:00" at bounding box center [476, 147] width 54 height 21
click at [563, 147] on input "16:00" at bounding box center [582, 147] width 54 height 21
click at [577, 153] on input "16:00" at bounding box center [582, 147] width 54 height 21
click at [594, 151] on input "16:00" at bounding box center [582, 147] width 54 height 21
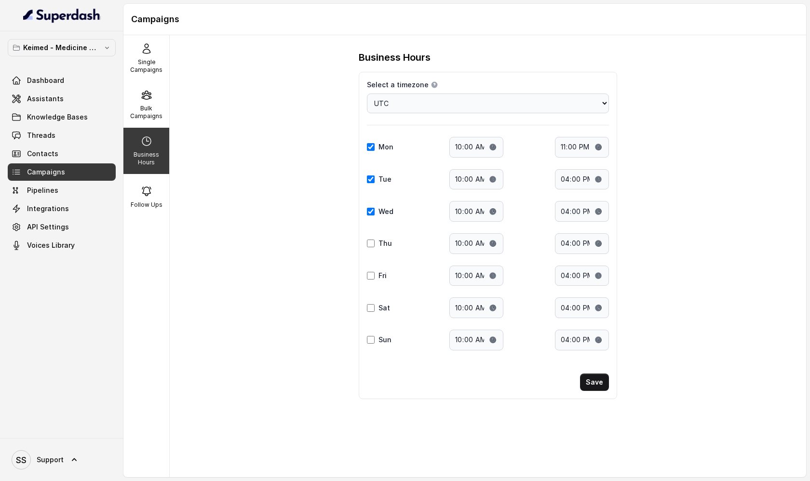
type input "23:00"
click at [671, 137] on div "Business Hours Select a timezone Details Select a timezone that fits your locat…" at bounding box center [488, 256] width 636 height 442
click at [153, 195] on div "Follow Ups" at bounding box center [146, 197] width 46 height 46
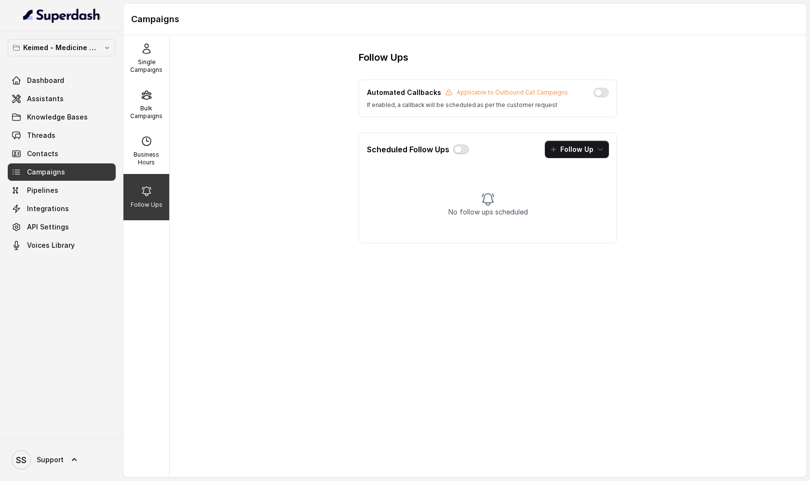
click at [458, 151] on button "button" at bounding box center [460, 150] width 15 height 10
click at [598, 152] on icon "button" at bounding box center [600, 150] width 8 height 8
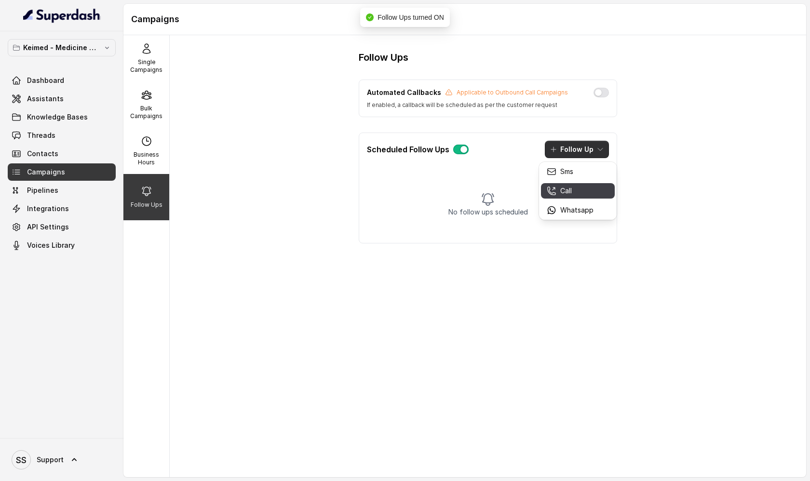
click at [580, 189] on div "Call" at bounding box center [570, 191] width 47 height 10
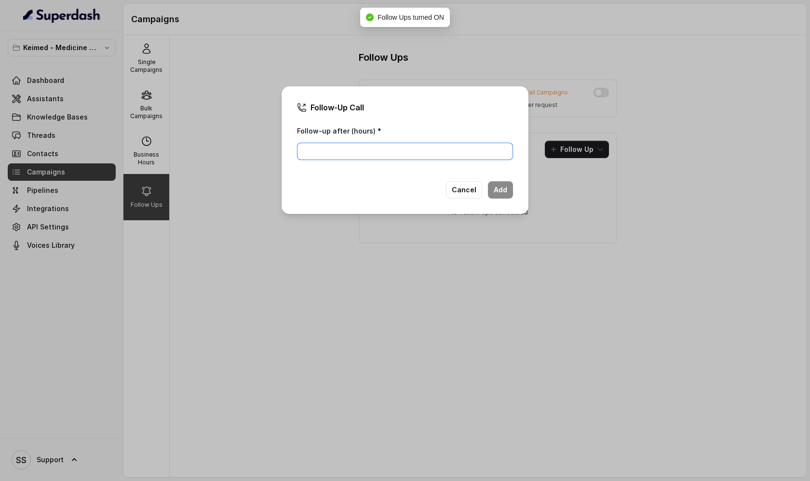
click at [378, 143] on input "Follow-up after (hours) *" at bounding box center [405, 151] width 216 height 17
type input "1"
click at [500, 193] on button "Add" at bounding box center [500, 189] width 25 height 17
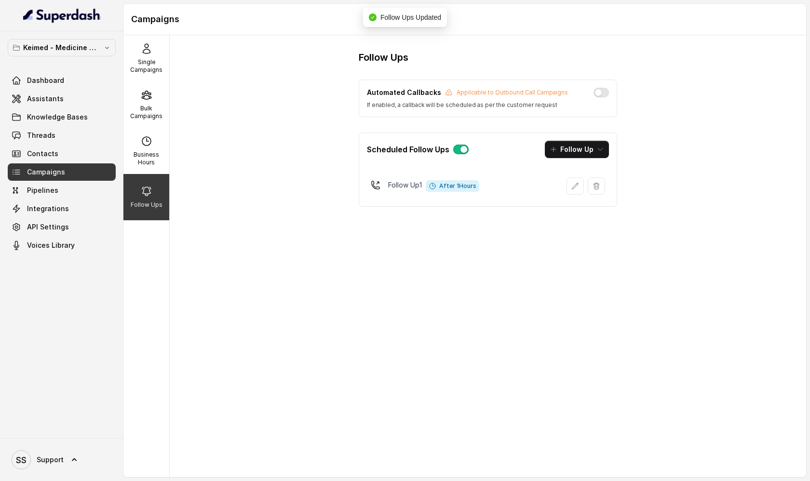
click at [604, 148] on button "Follow Up" at bounding box center [577, 149] width 64 height 17
click at [576, 190] on div "Call" at bounding box center [570, 191] width 47 height 10
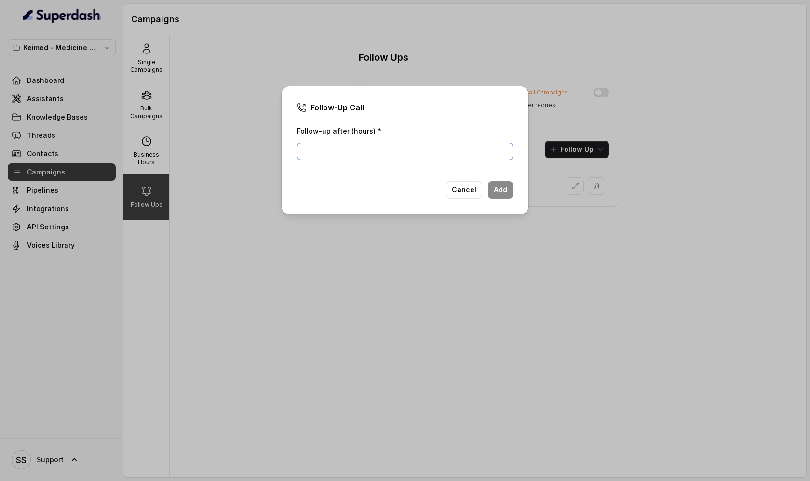
click at [363, 148] on input "Follow-up after (hours) *" at bounding box center [405, 151] width 216 height 17
type input "1"
click at [506, 189] on button "Add" at bounding box center [500, 189] width 25 height 17
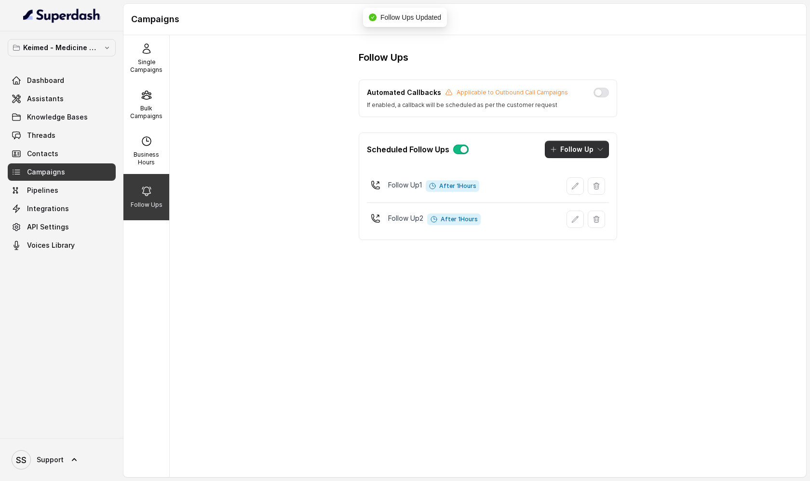
click at [598, 148] on icon "button" at bounding box center [600, 149] width 5 height 2
click at [587, 189] on div "Call" at bounding box center [570, 191] width 47 height 10
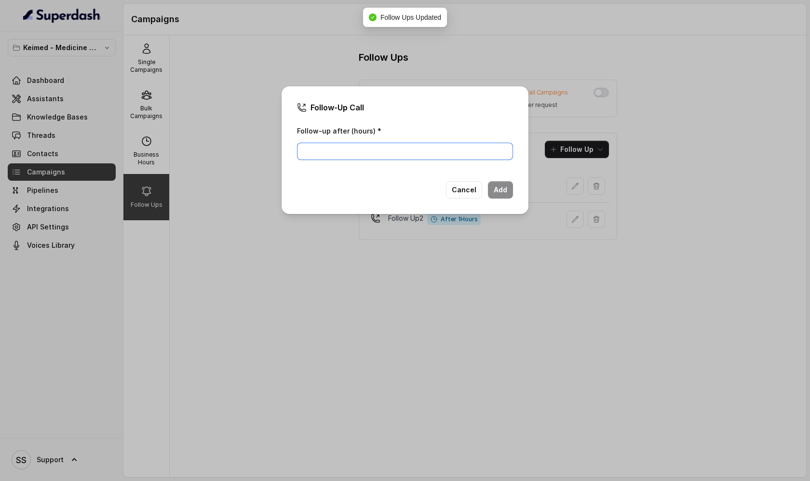
click at [393, 149] on input "Follow-up after (hours) *" at bounding box center [405, 151] width 216 height 17
type input "2"
click at [499, 187] on button "Add" at bounding box center [500, 189] width 25 height 17
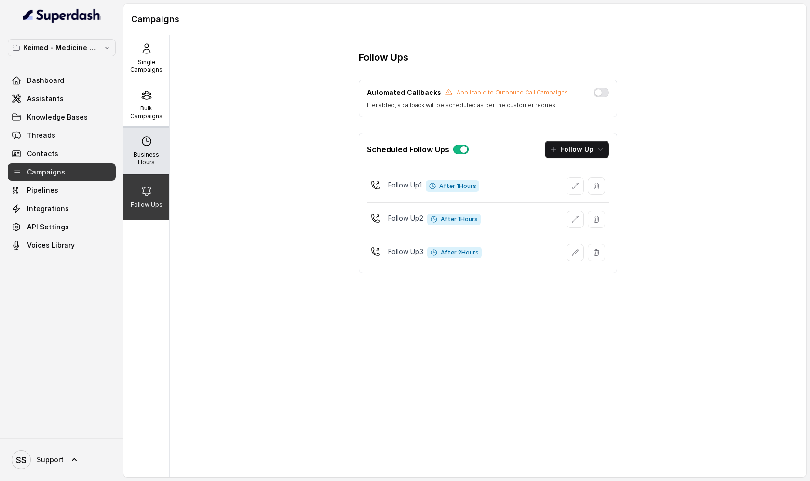
click at [151, 144] on icon at bounding box center [147, 141] width 12 height 12
select select "UTC"
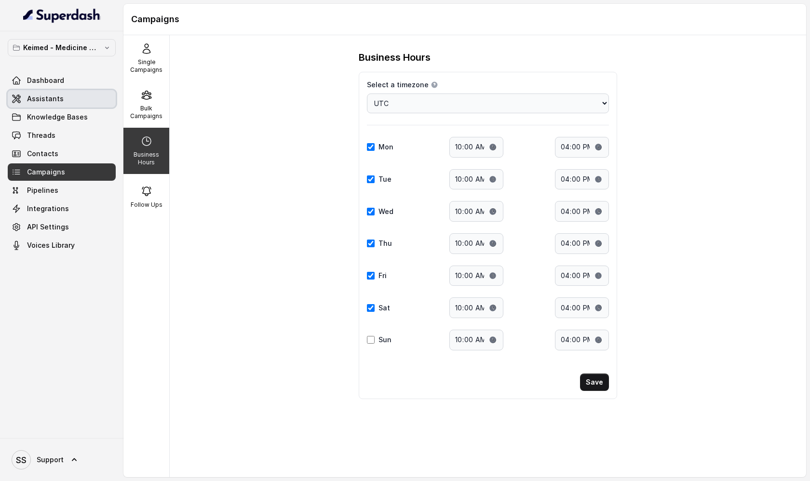
click at [95, 101] on link "Assistants" at bounding box center [62, 98] width 108 height 17
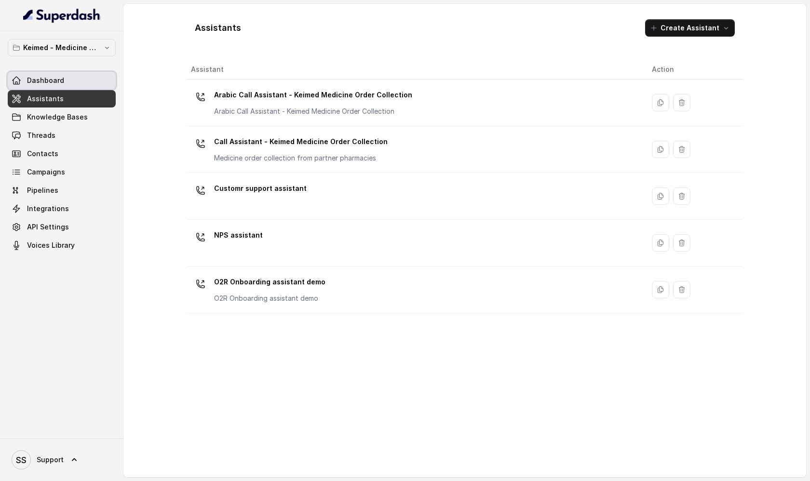
click at [54, 81] on span "Dashboard" at bounding box center [45, 81] width 37 height 10
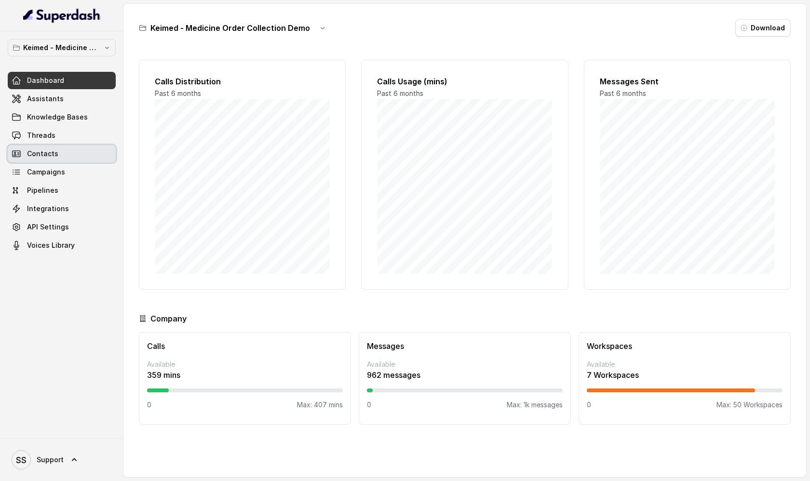
click at [66, 157] on link "Contacts" at bounding box center [62, 153] width 108 height 17
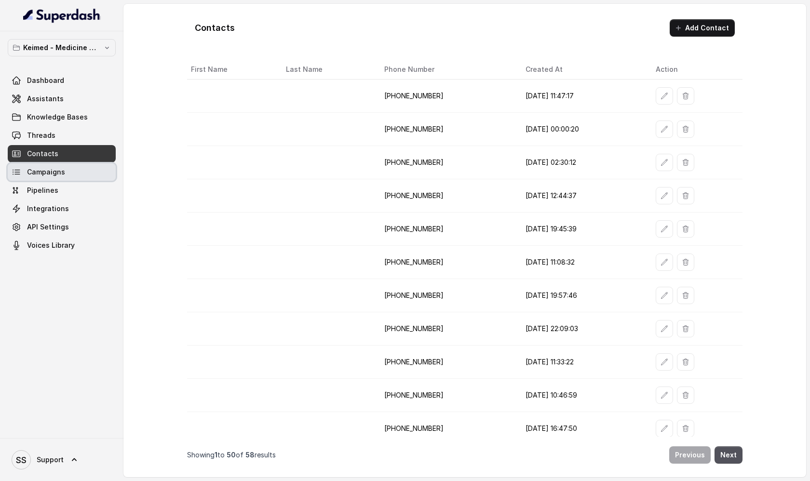
click at [61, 174] on span "Campaigns" at bounding box center [46, 172] width 38 height 10
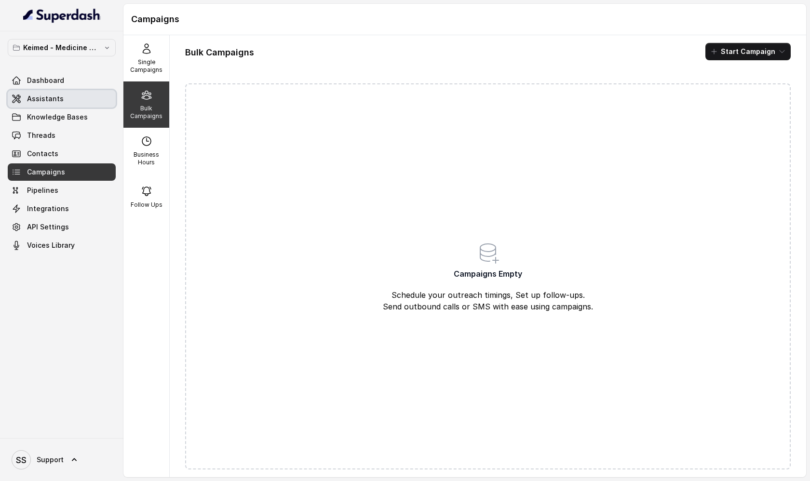
click at [76, 95] on link "Assistants" at bounding box center [62, 98] width 108 height 17
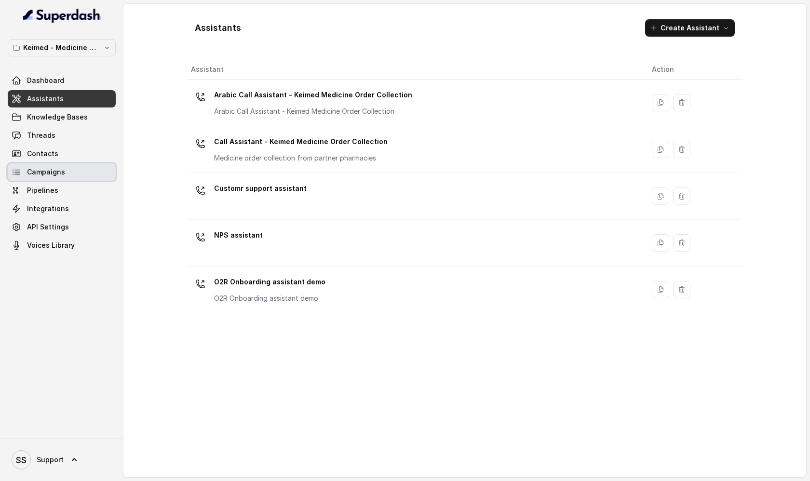
click at [91, 173] on link "Campaigns" at bounding box center [62, 171] width 108 height 17
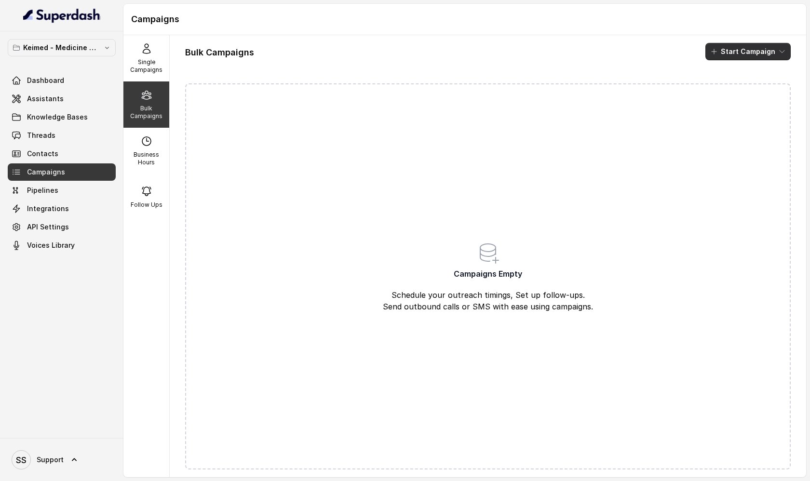
click at [753, 55] on button "Start Campaign" at bounding box center [747, 51] width 85 height 17
click at [727, 90] on p "Call" at bounding box center [731, 89] width 12 height 10
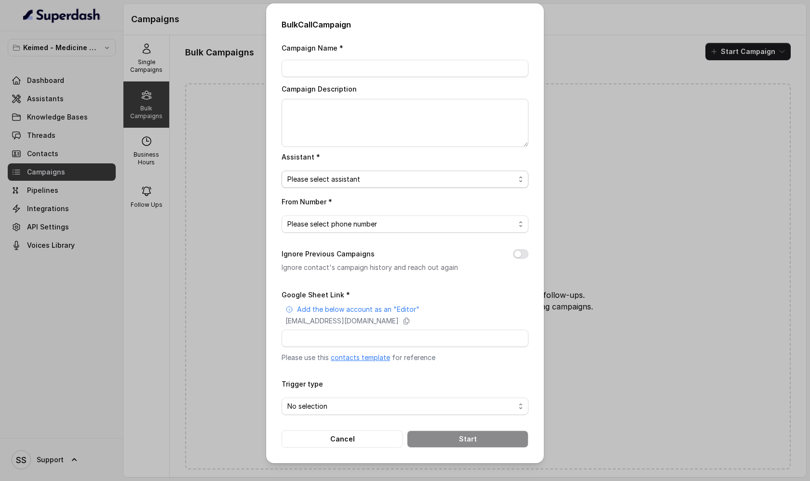
click at [391, 183] on span "Please select assistant" at bounding box center [401, 180] width 228 height 12
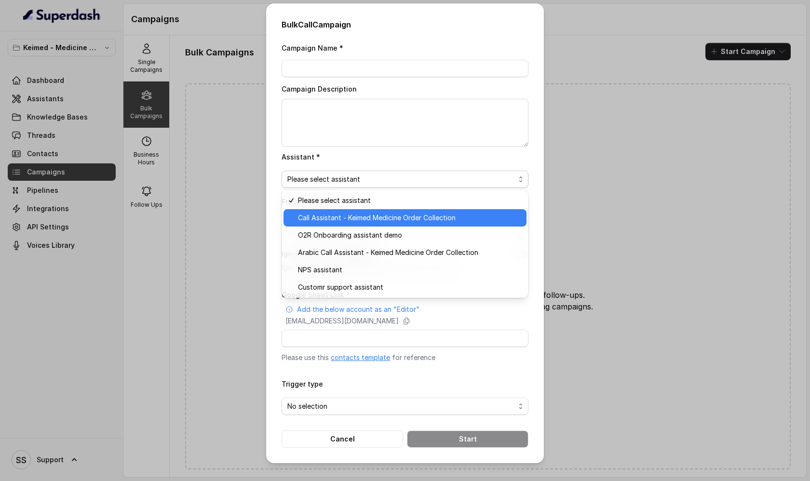
click at [319, 218] on span "Call Assistant - Keimed Medicine Order Collection" at bounding box center [409, 218] width 223 height 12
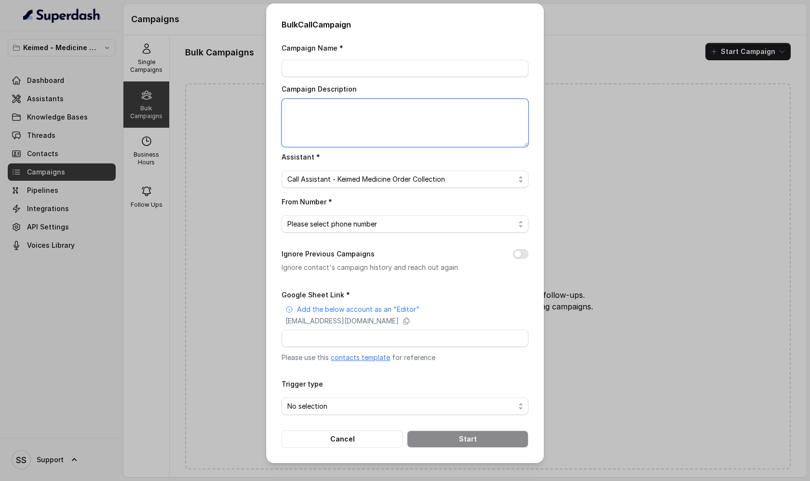
drag, startPoint x: 310, startPoint y: 111, endPoint x: 359, endPoint y: 141, distance: 58.2
click at [359, 141] on textarea "Campaign Description" at bounding box center [405, 123] width 247 height 48
drag, startPoint x: 318, startPoint y: 341, endPoint x: 377, endPoint y: 340, distance: 58.8
click at [378, 341] on input "Google Sheet Link *" at bounding box center [405, 338] width 247 height 17
click at [95, 268] on div "Bulk Call Campaign Campaign Name * Campaign Description Assistant * Call Assist…" at bounding box center [405, 240] width 810 height 481
